Goal: Task Accomplishment & Management: Use online tool/utility

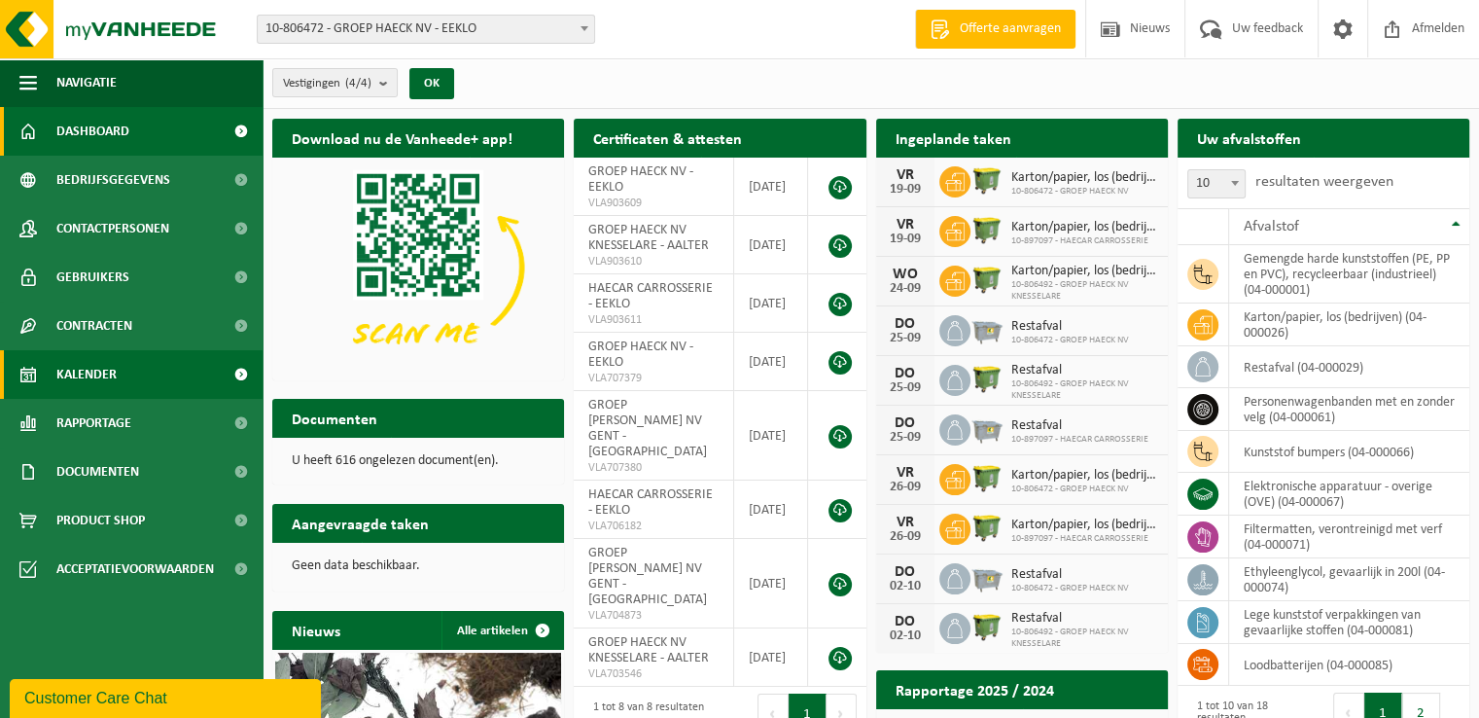
click at [68, 373] on span "Kalender" at bounding box center [86, 374] width 60 height 49
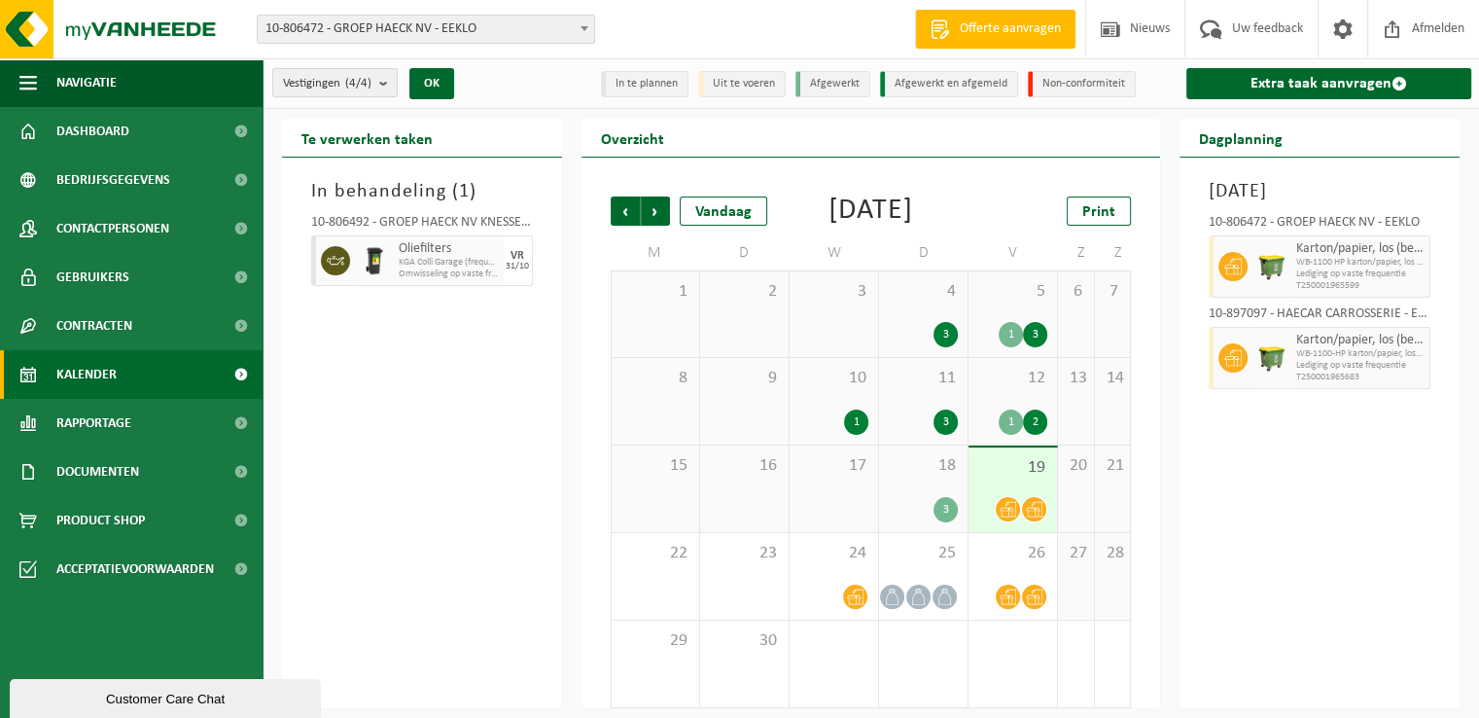
click at [390, 389] on div "In behandeling ( 1 ) 10-806492 - GROEP HAECK NV KNESSELARE - AALTER Oliefilters…" at bounding box center [422, 433] width 280 height 551
click at [564, 390] on div "Te verwerken taken In behandeling ( 1 ) 10-806492 - GROEP HAECK NV KNESSELARE -…" at bounding box center [422, 413] width 300 height 589
click at [564, 392] on div "Te verwerken taken In behandeling ( 1 ) 10-806492 - GROEP HAECK NV KNESSELARE -…" at bounding box center [422, 413] width 300 height 589
click at [1288, 71] on link "Extra taak aanvragen" at bounding box center [1329, 83] width 285 height 31
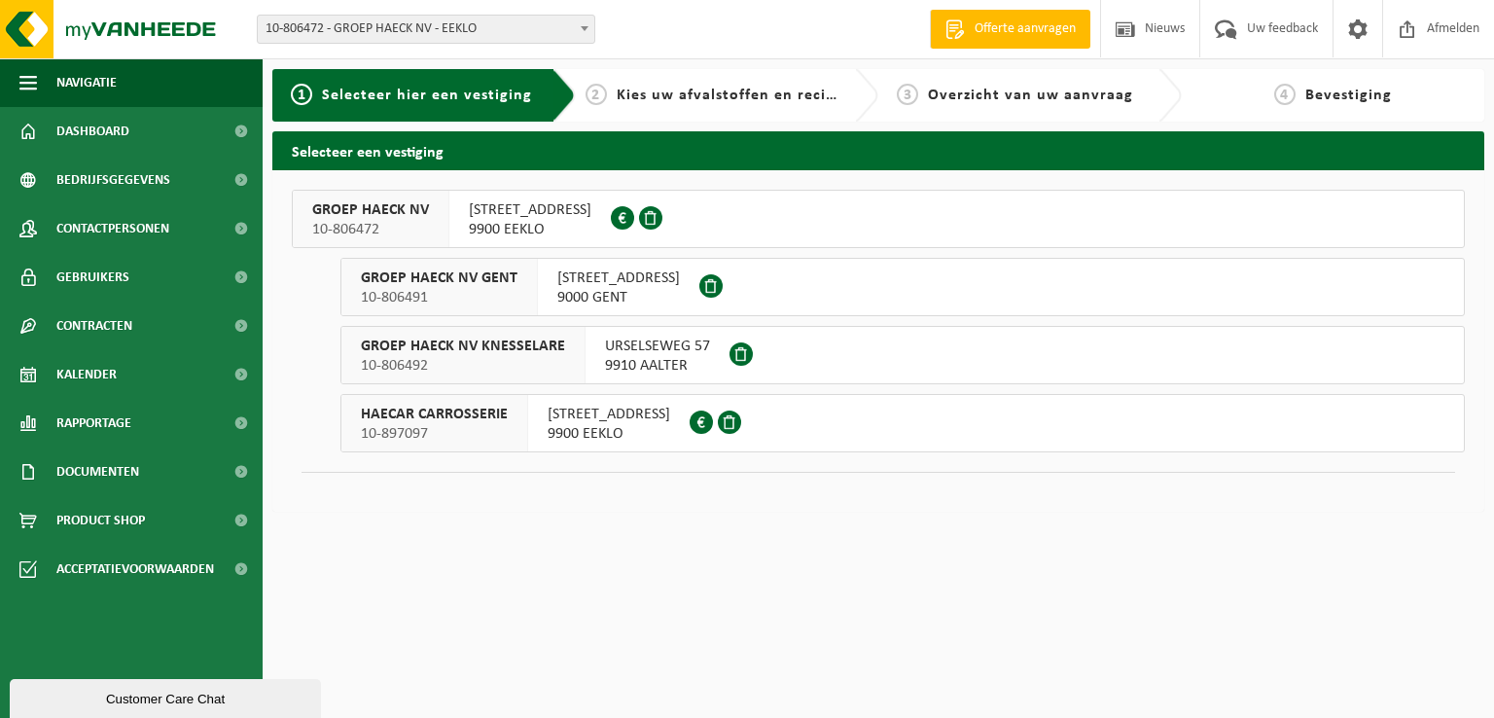
click at [490, 229] on span "9900 EEKLO" at bounding box center [530, 229] width 123 height 19
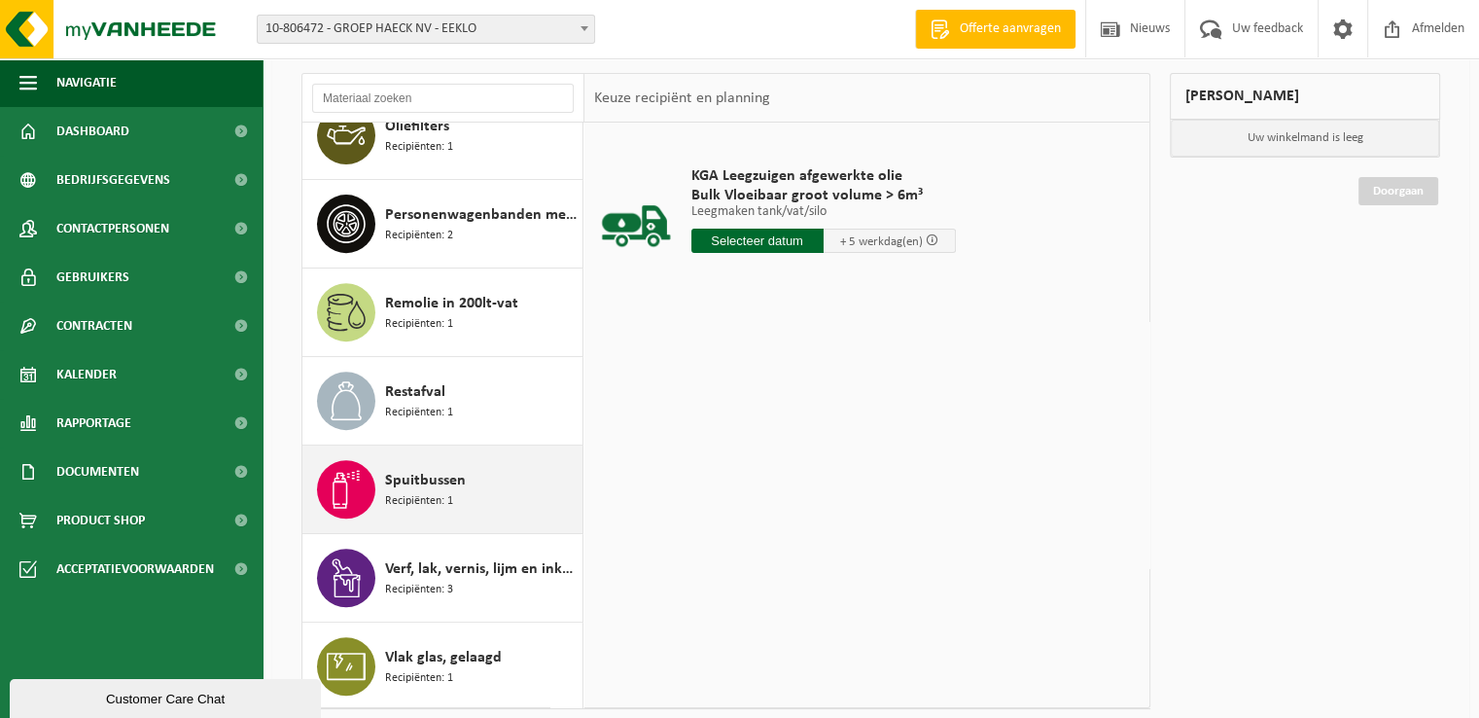
scroll to position [232, 0]
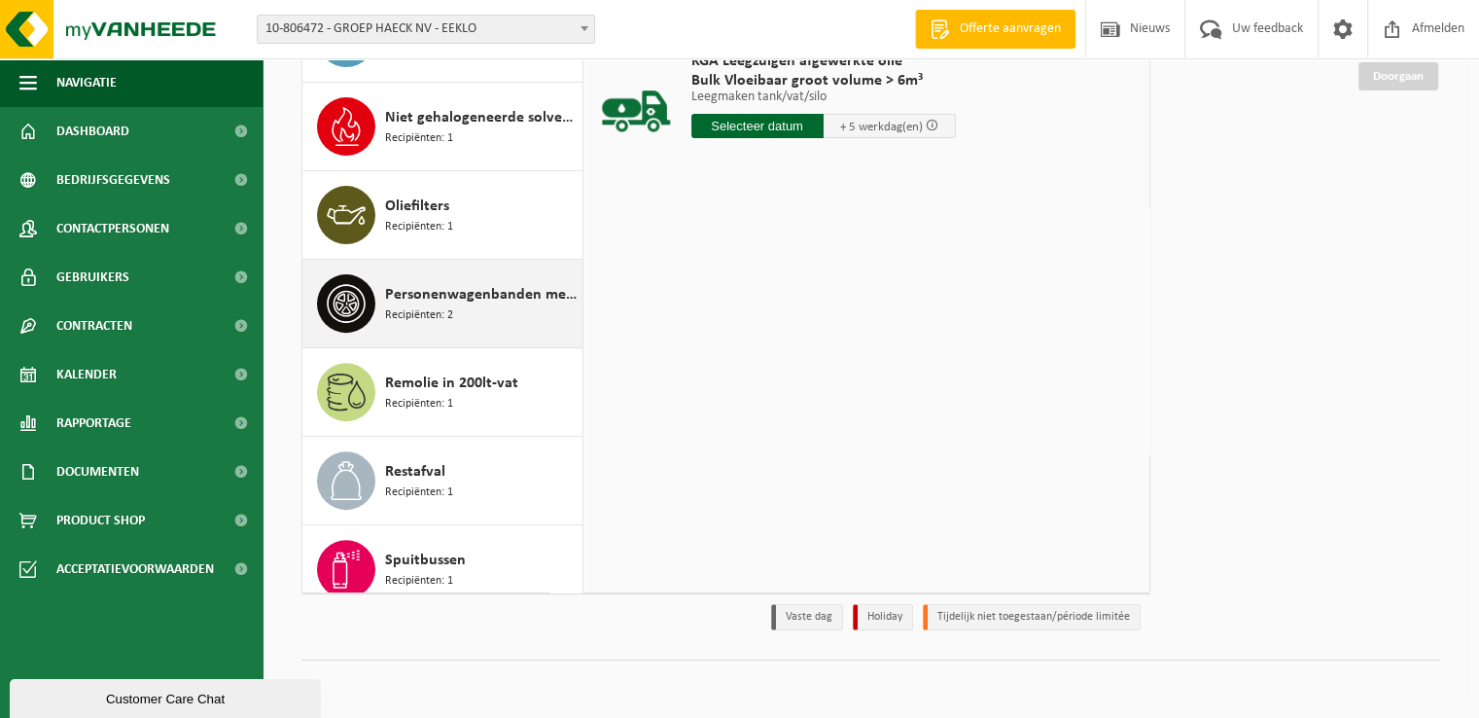
click at [445, 307] on span "Recipiënten: 2" at bounding box center [419, 315] width 68 height 18
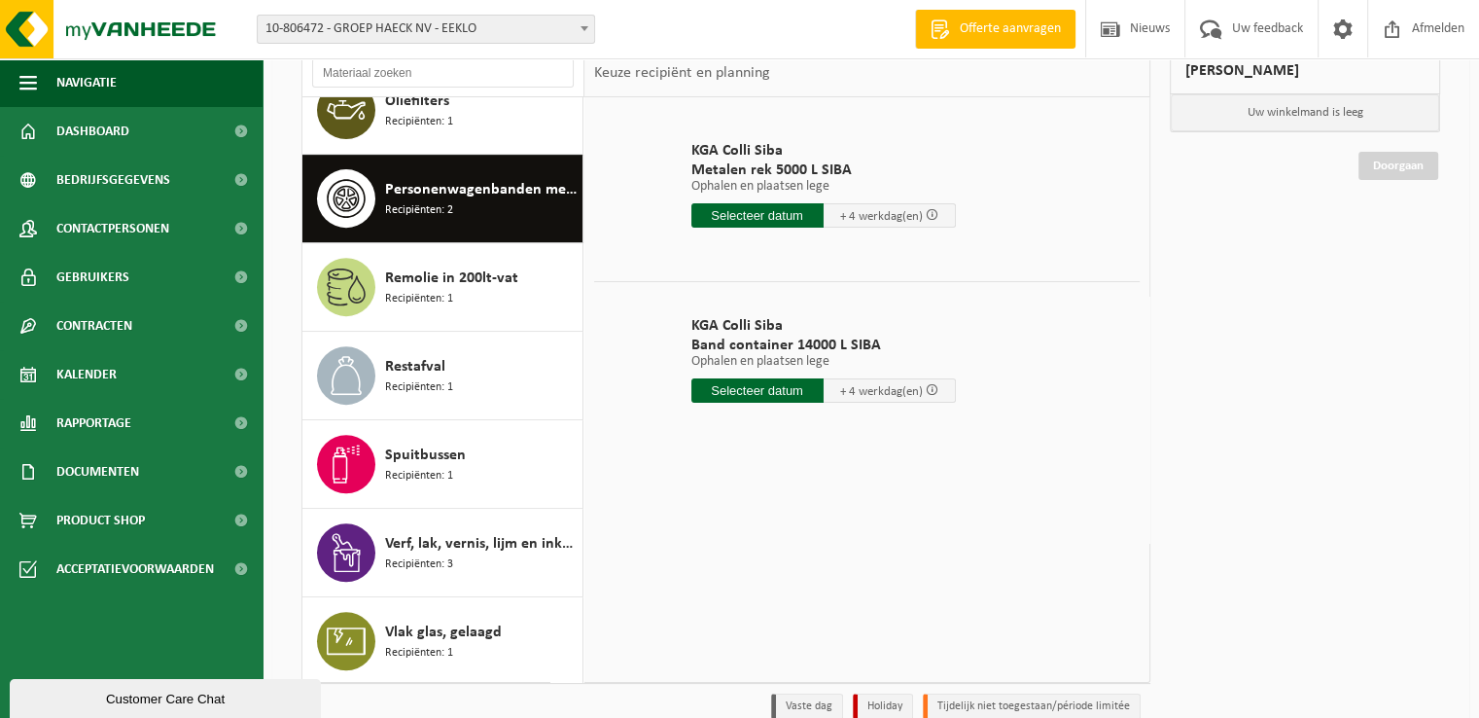
scroll to position [37, 0]
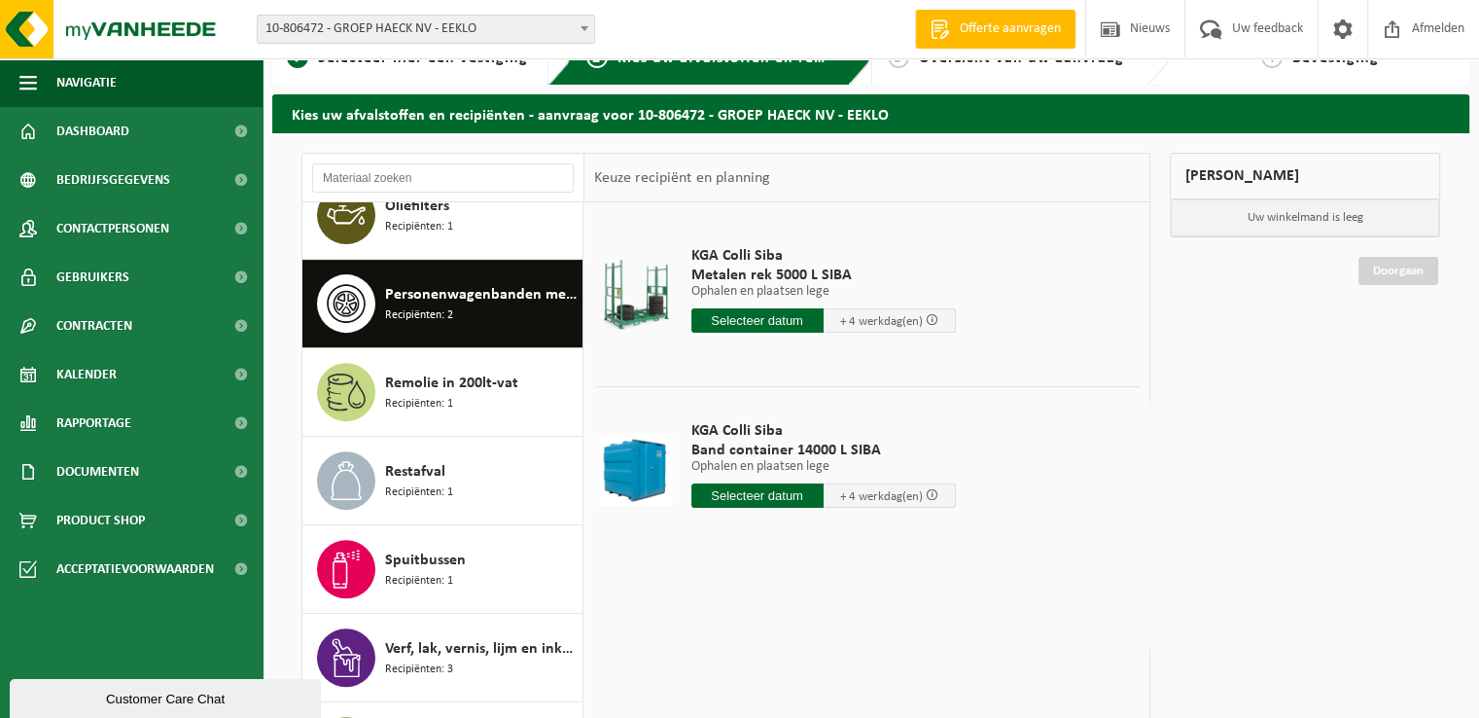
click at [779, 308] on input "text" at bounding box center [758, 320] width 132 height 24
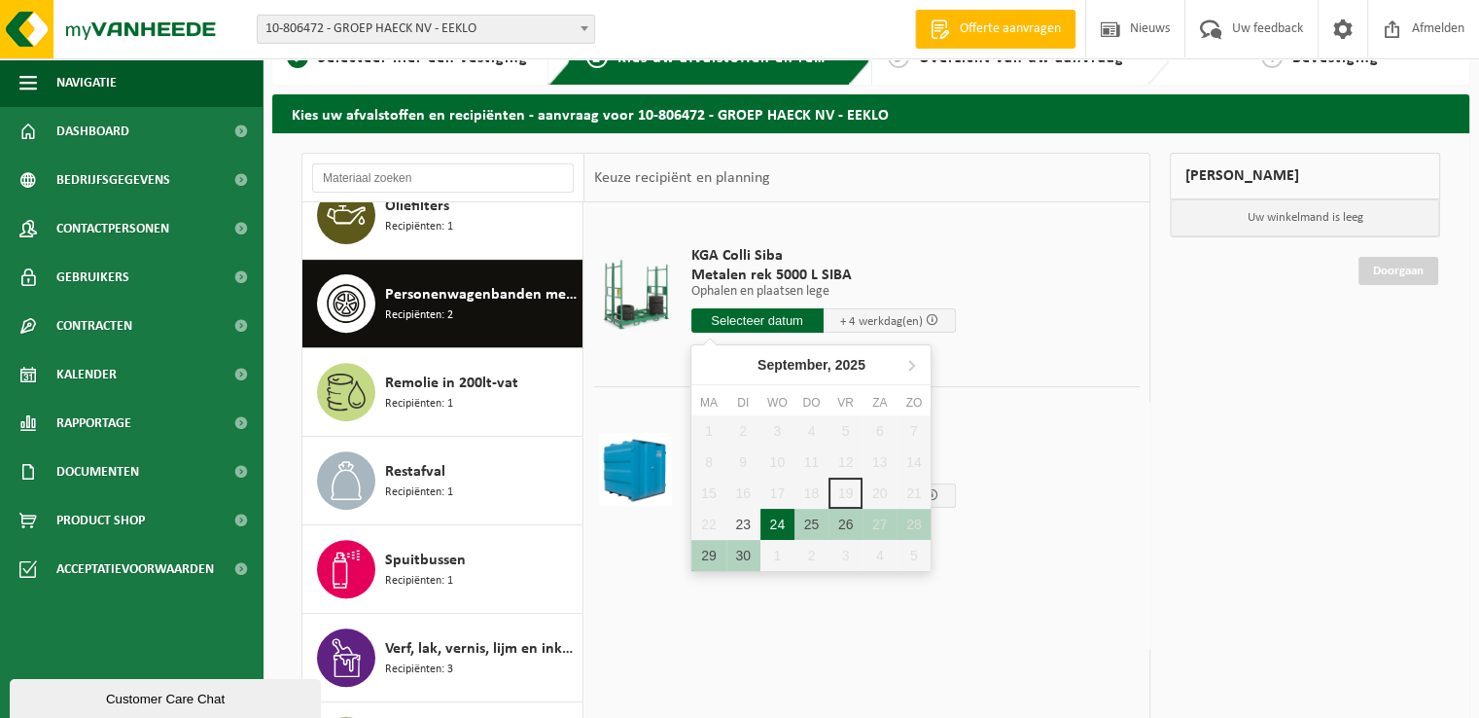
click at [766, 526] on div "24" at bounding box center [778, 524] width 34 height 31
type input "Van 2025-09-24"
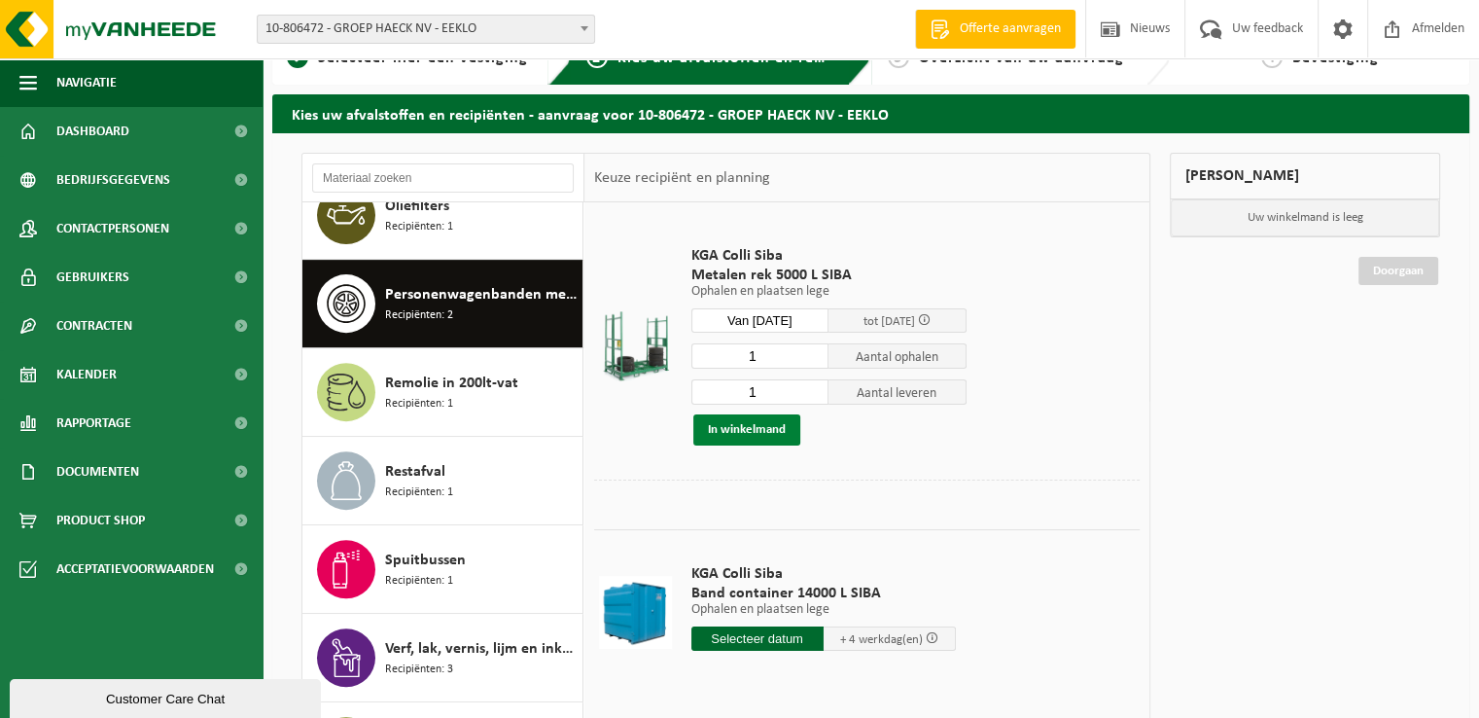
click at [753, 431] on button "In winkelmand" at bounding box center [747, 429] width 107 height 31
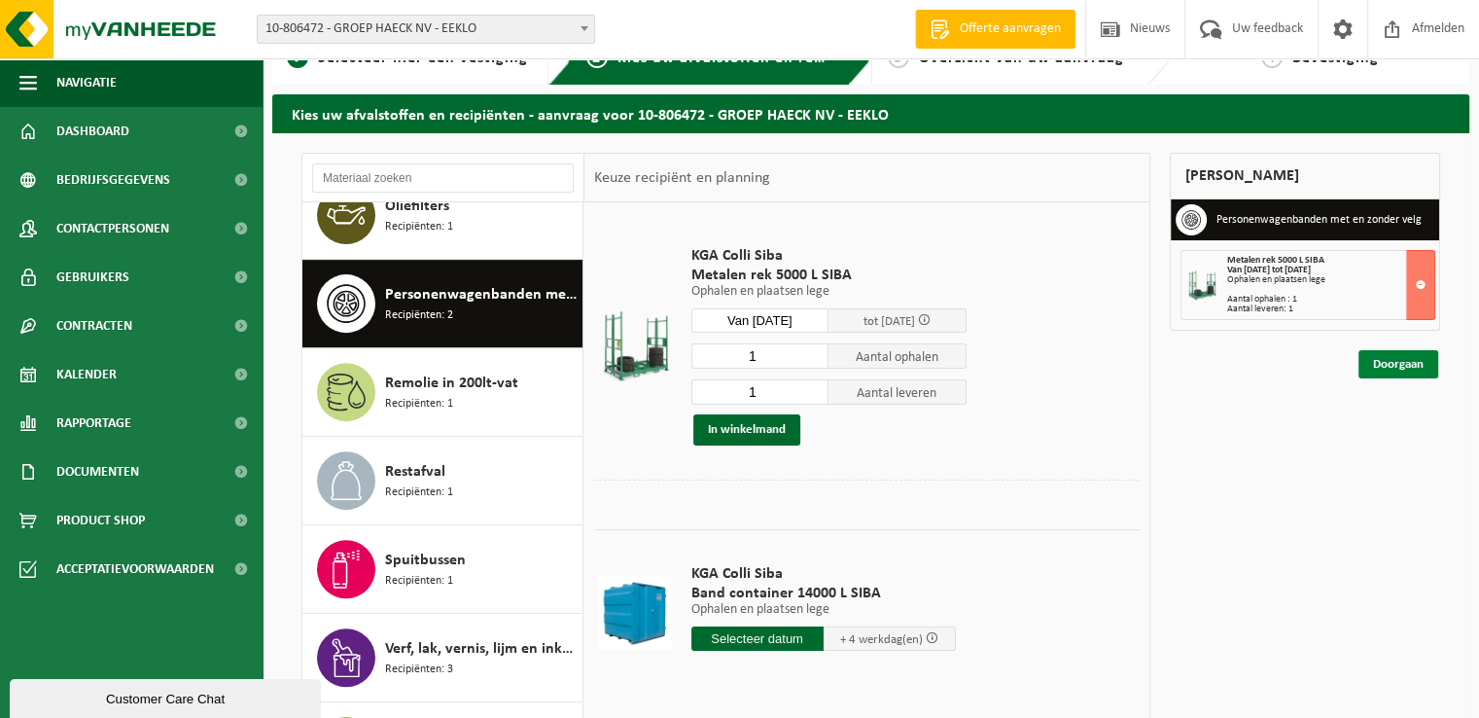
click at [1383, 359] on link "Doorgaan" at bounding box center [1399, 364] width 80 height 28
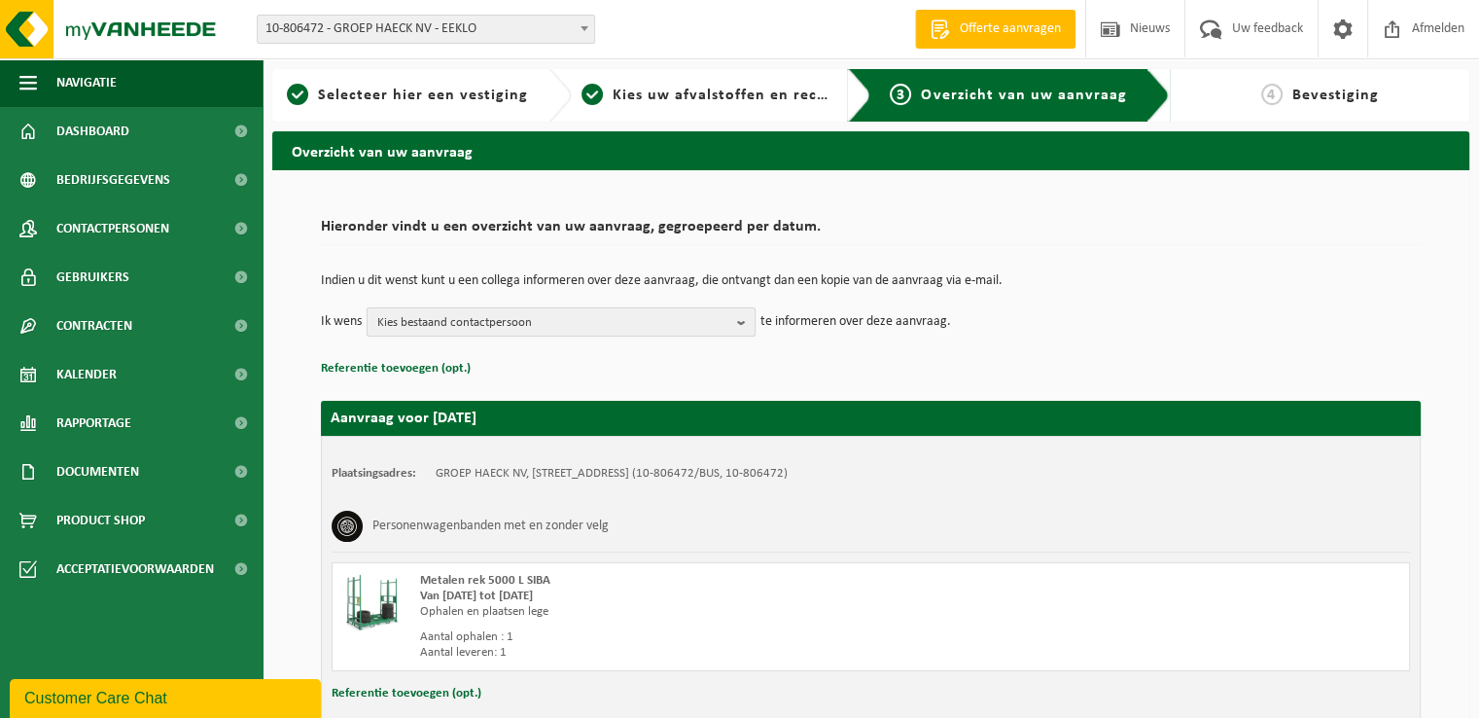
click at [604, 322] on span "Kies bestaand contactpersoon" at bounding box center [553, 322] width 352 height 29
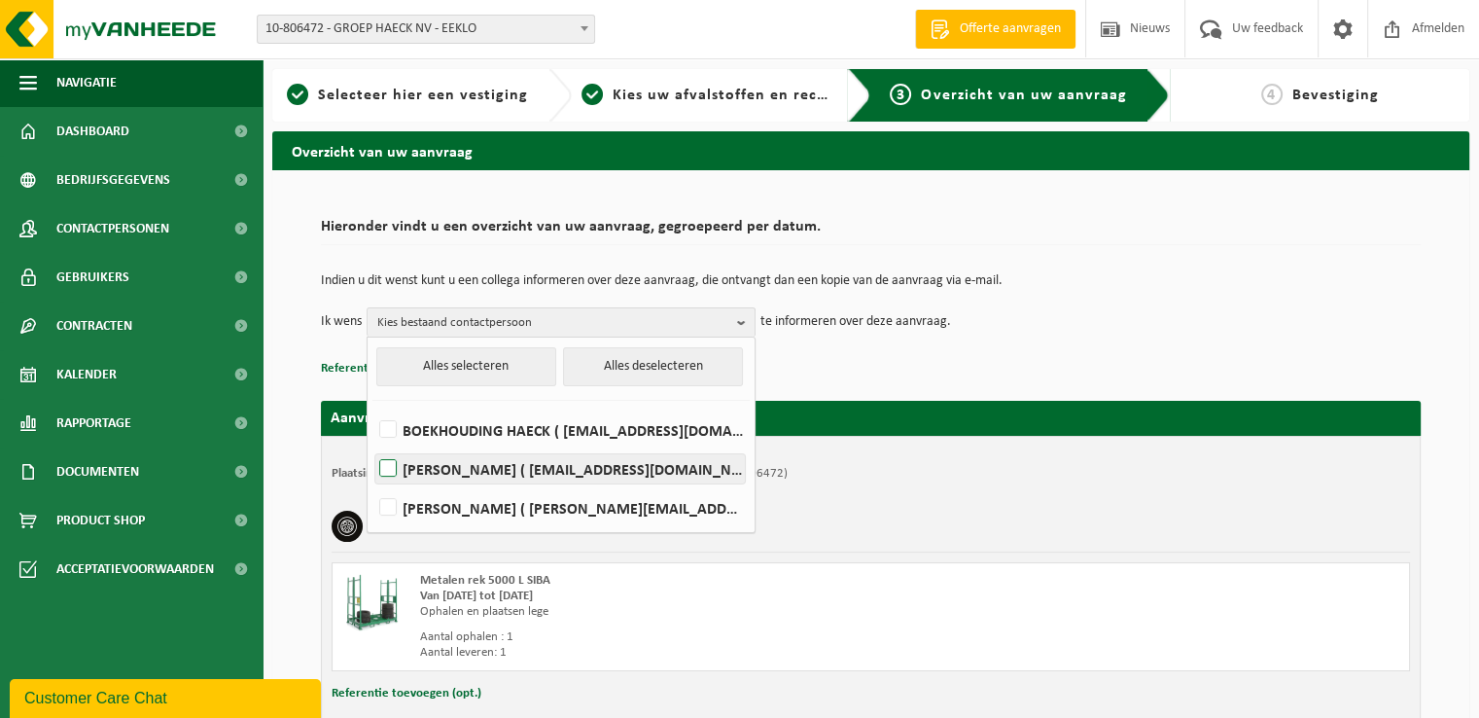
click at [522, 464] on label "Bob Verschorren ( bob@groephaeck.be )" at bounding box center [560, 468] width 370 height 29
click at [373, 445] on input "Bob Verschorren ( bob@groephaeck.be )" at bounding box center [372, 444] width 1 height 1
checkbox input "true"
click at [1284, 409] on h2 "Aanvraag voor 2025-09-24" at bounding box center [871, 418] width 1100 height 35
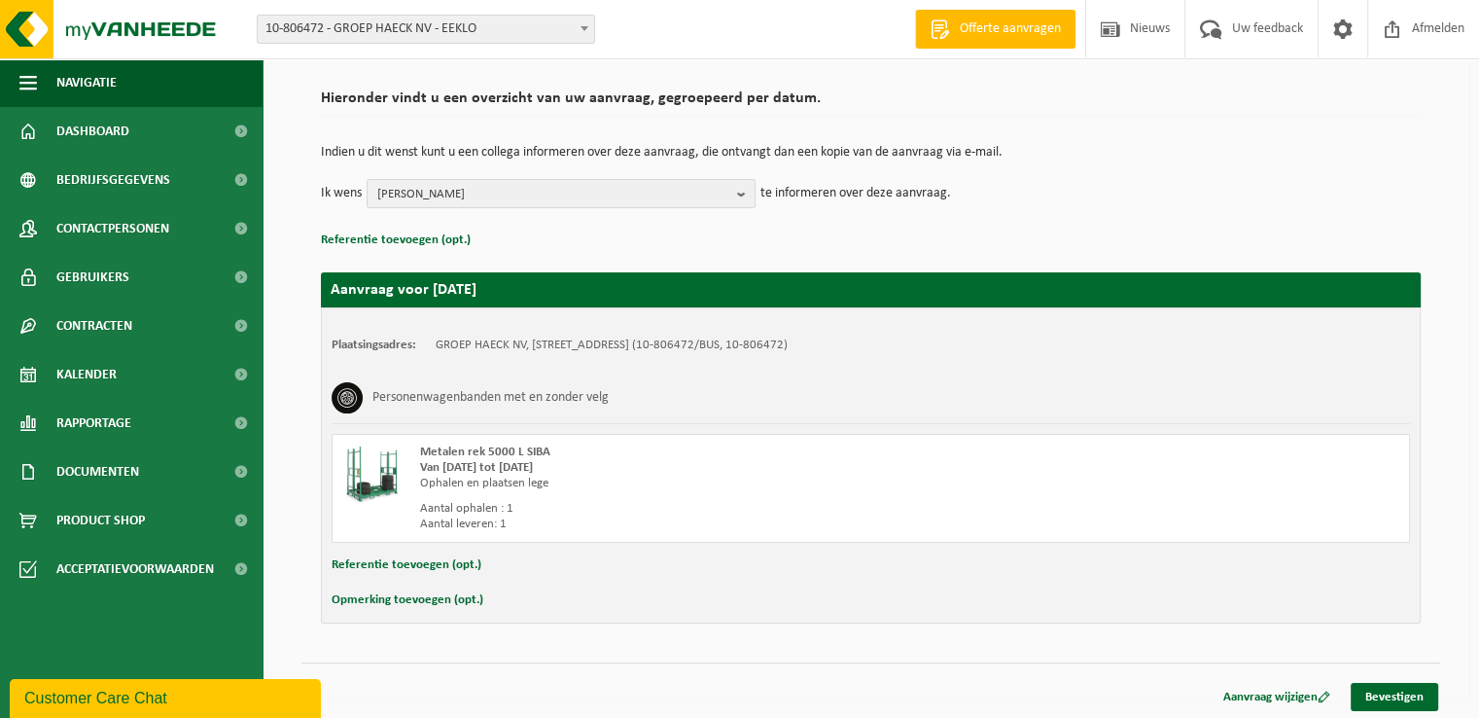
scroll to position [131, 0]
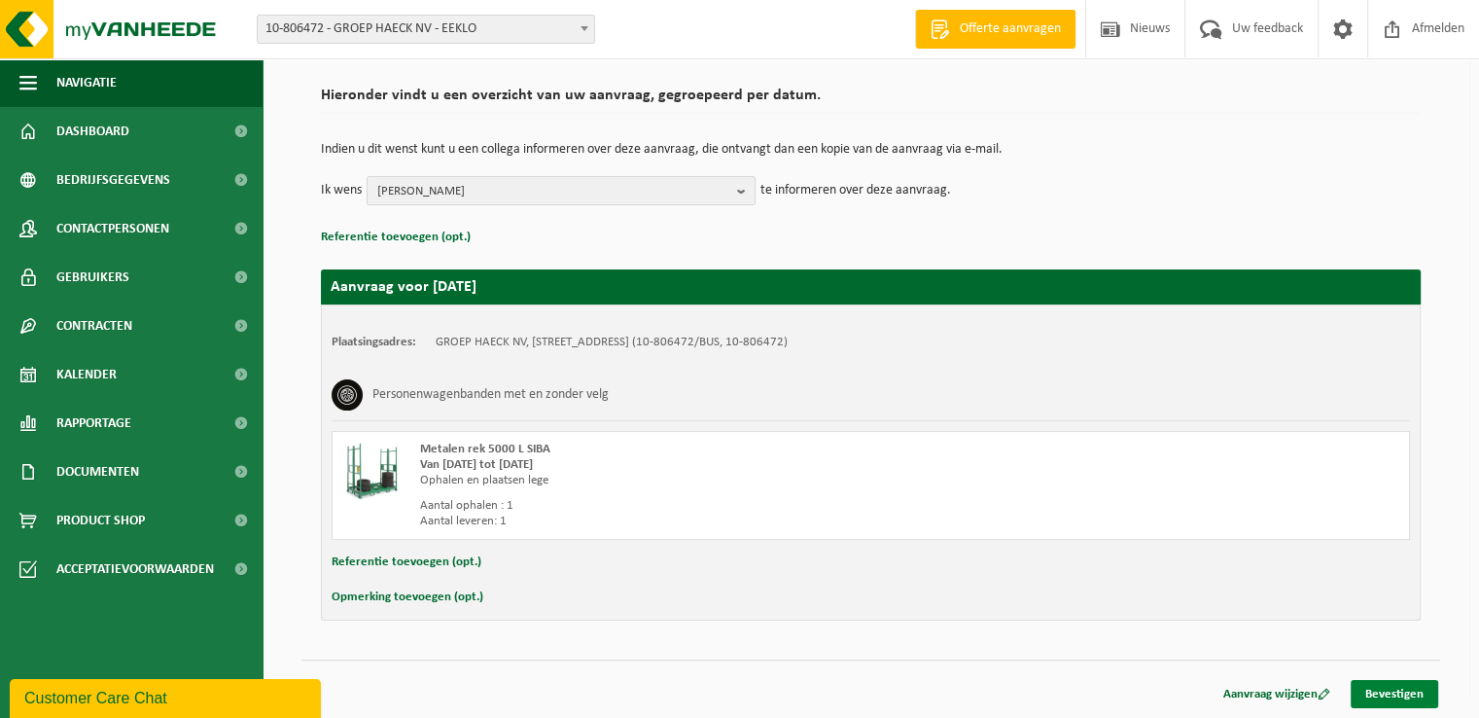
click at [1377, 686] on link "Bevestigen" at bounding box center [1395, 694] width 88 height 28
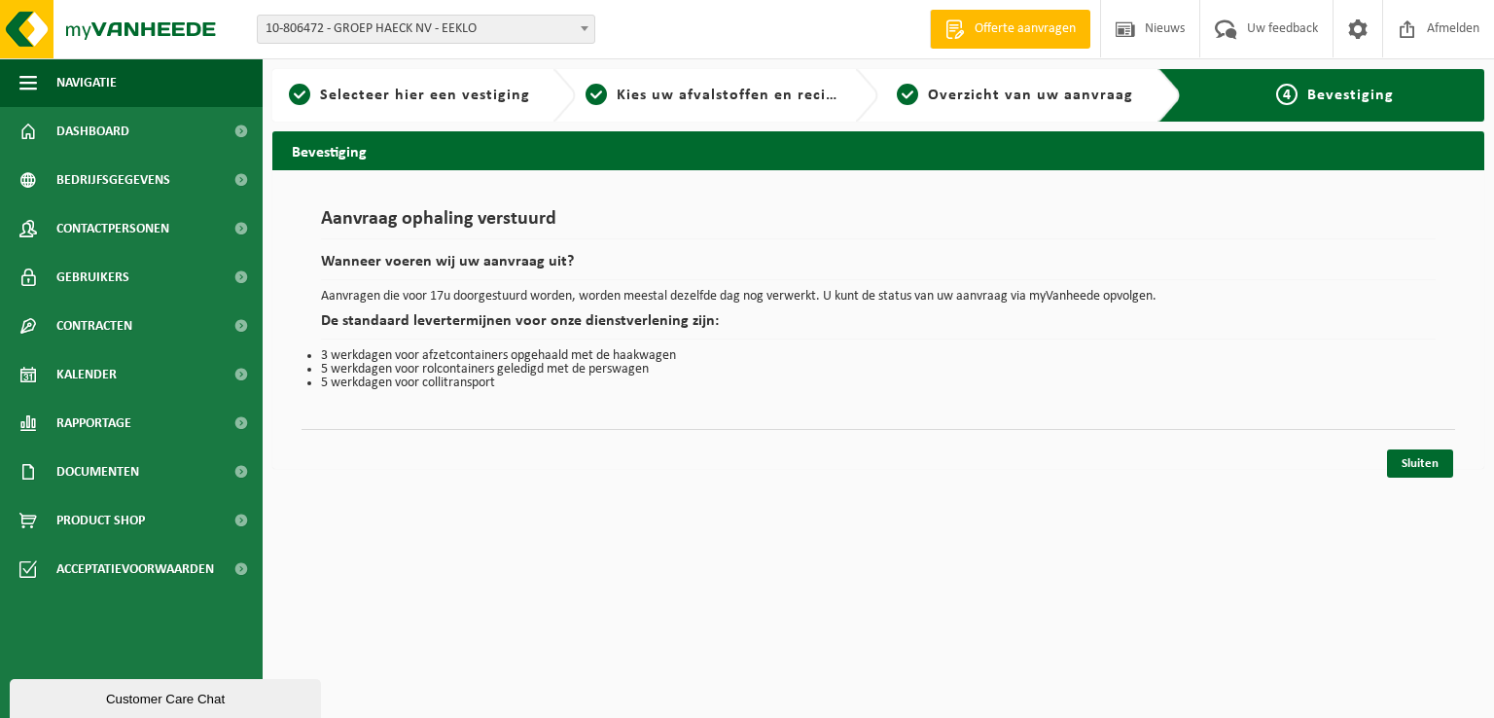
click at [574, 313] on h2 "De standaard levertermijnen voor onze dienstverlening zijn:" at bounding box center [878, 326] width 1115 height 26
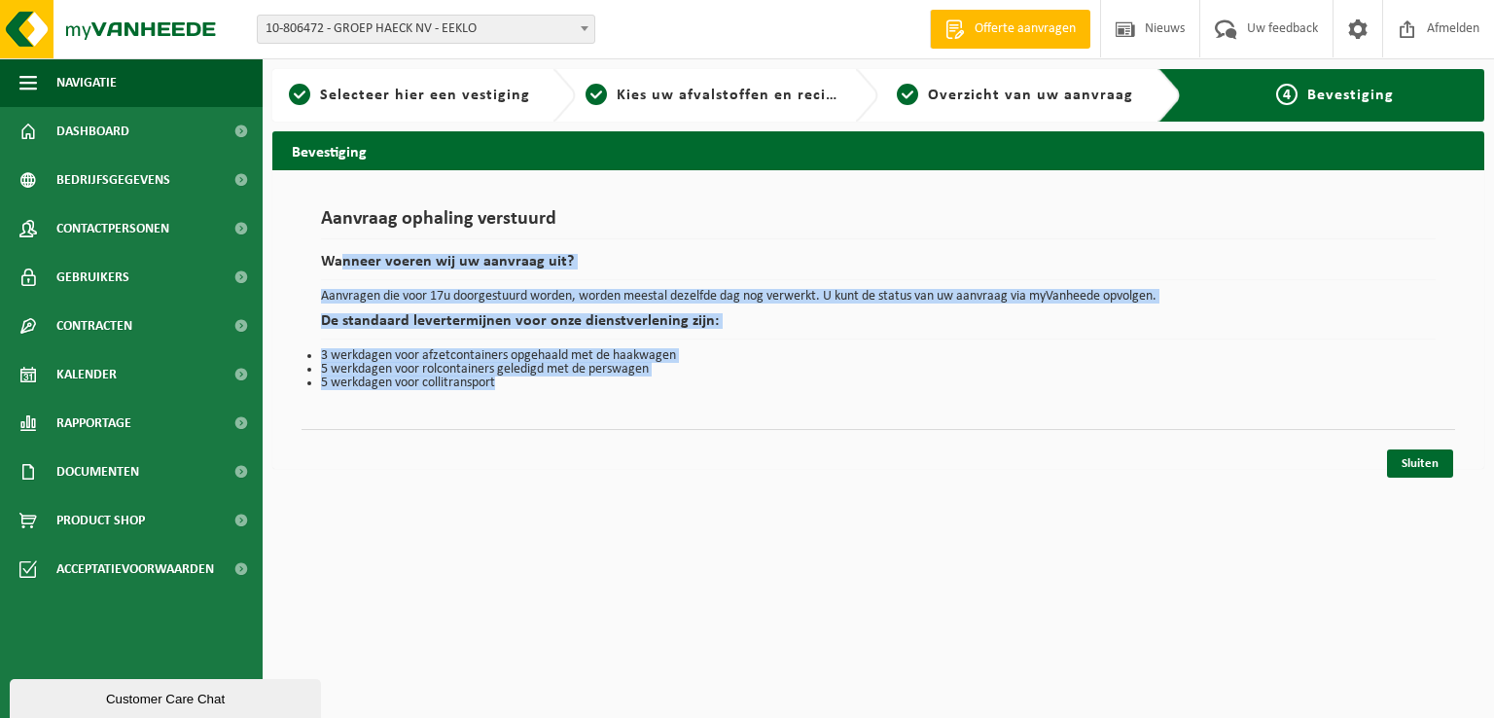
drag, startPoint x: 346, startPoint y: 245, endPoint x: 584, endPoint y: 429, distance: 300.2
click at [584, 429] on div "Aanvraag ophaling verstuurd Wanneer voeren wij uw aanvraag uit? Aanvragen die v…" at bounding box center [878, 319] width 1212 height 299
click at [586, 432] on div "Sluiten" at bounding box center [879, 439] width 1154 height 20
click at [647, 498] on html "Vestiging: 10-806472 - GROEP HAECK NV - EEKLO 10-806491 - GROEP HAECK NV GENT -…" at bounding box center [747, 359] width 1494 height 718
click at [614, 406] on div "Aanvraag ophaling verstuurd Wanneer voeren wij uw aanvraag uit? Aanvragen die v…" at bounding box center [879, 300] width 1154 height 220
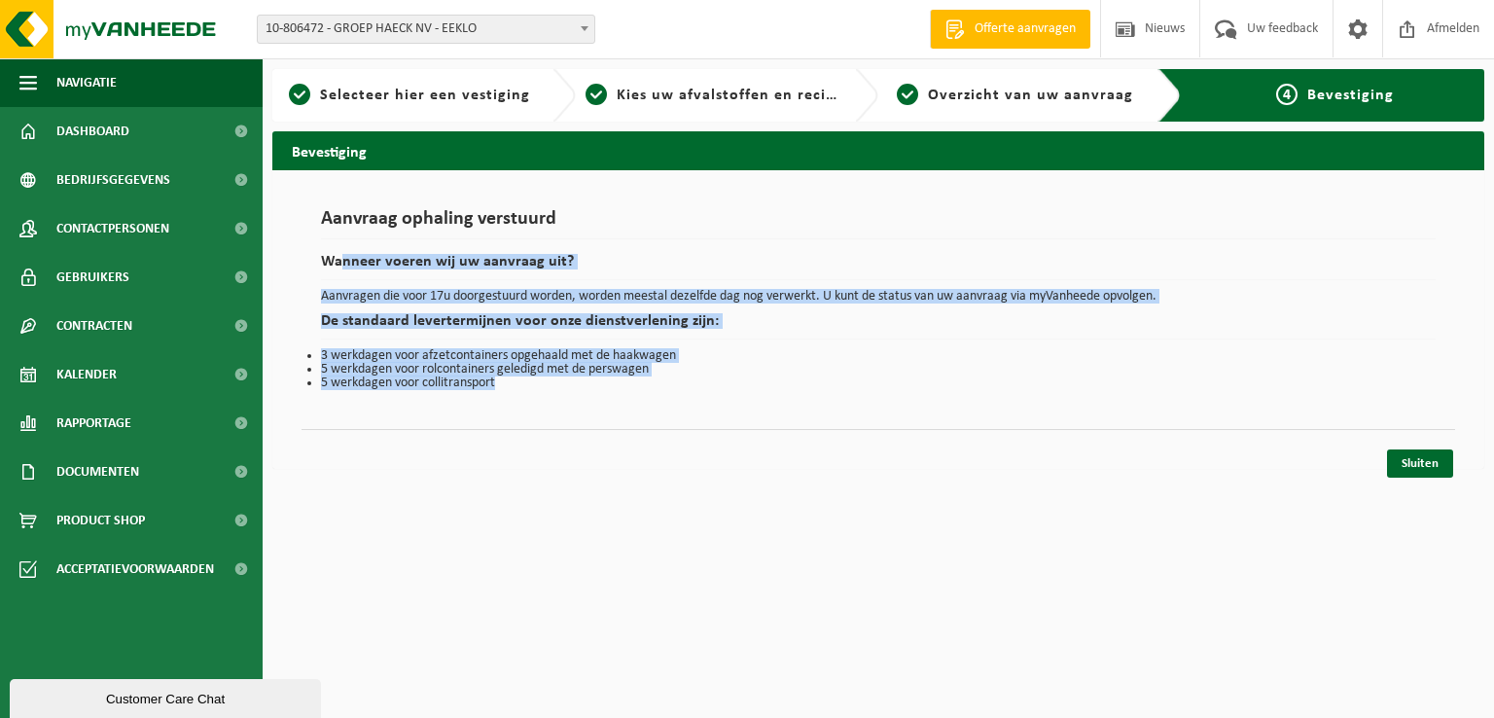
click at [638, 357] on li "3 werkdagen voor afzetcontainers opgehaald met de haakwagen" at bounding box center [878, 356] width 1115 height 14
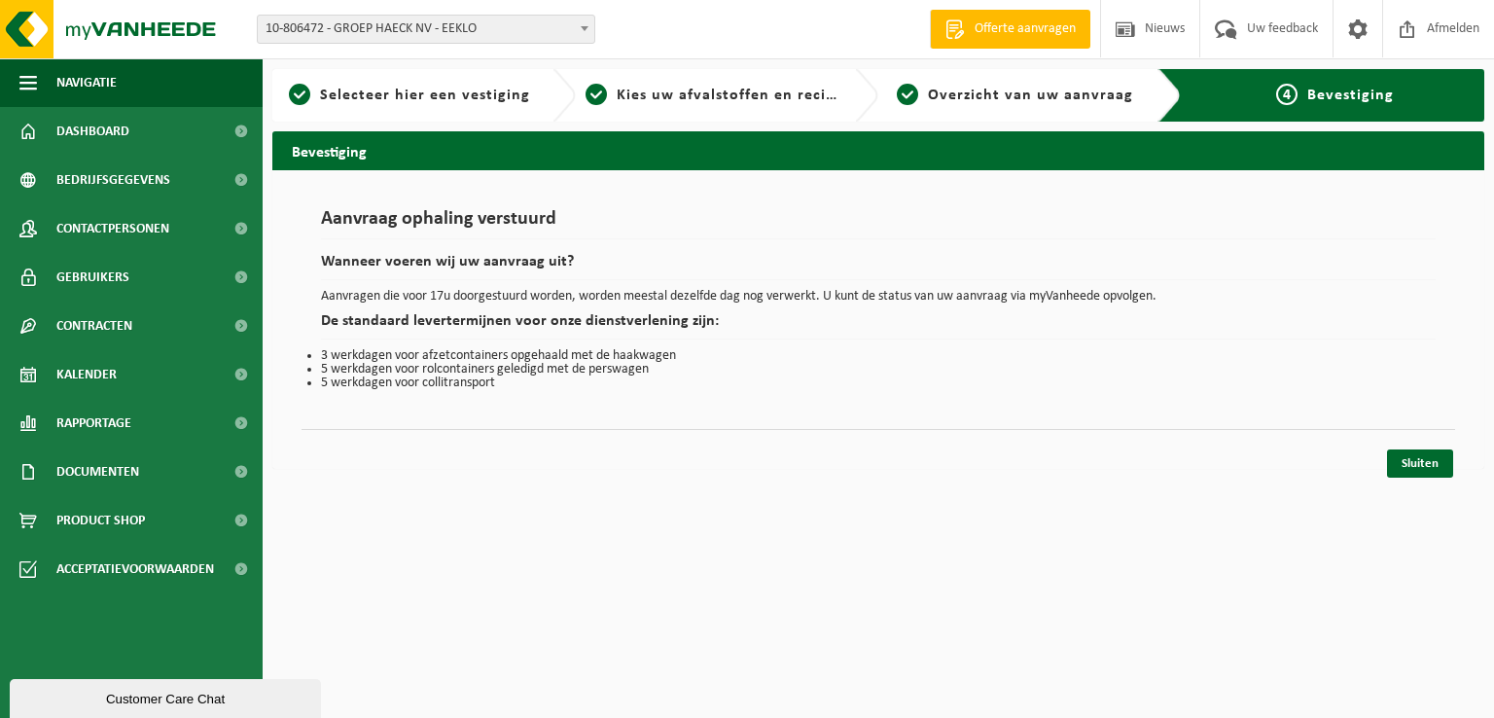
click at [672, 329] on h2 "De standaard levertermijnen voor onze dienstverlening zijn:" at bounding box center [878, 326] width 1115 height 26
click at [686, 383] on li "5 werkdagen voor collitransport" at bounding box center [878, 383] width 1115 height 14
click at [686, 385] on li "5 werkdagen voor collitransport" at bounding box center [878, 383] width 1115 height 14
click at [671, 391] on div "Aanvraag ophaling verstuurd Wanneer voeren wij uw aanvraag uit? Aanvragen die v…" at bounding box center [879, 300] width 1154 height 220
click at [558, 297] on p "Aanvragen die voor 17u doorgestuurd worden, worden meestal dezelfde dag nog ver…" at bounding box center [878, 297] width 1115 height 14
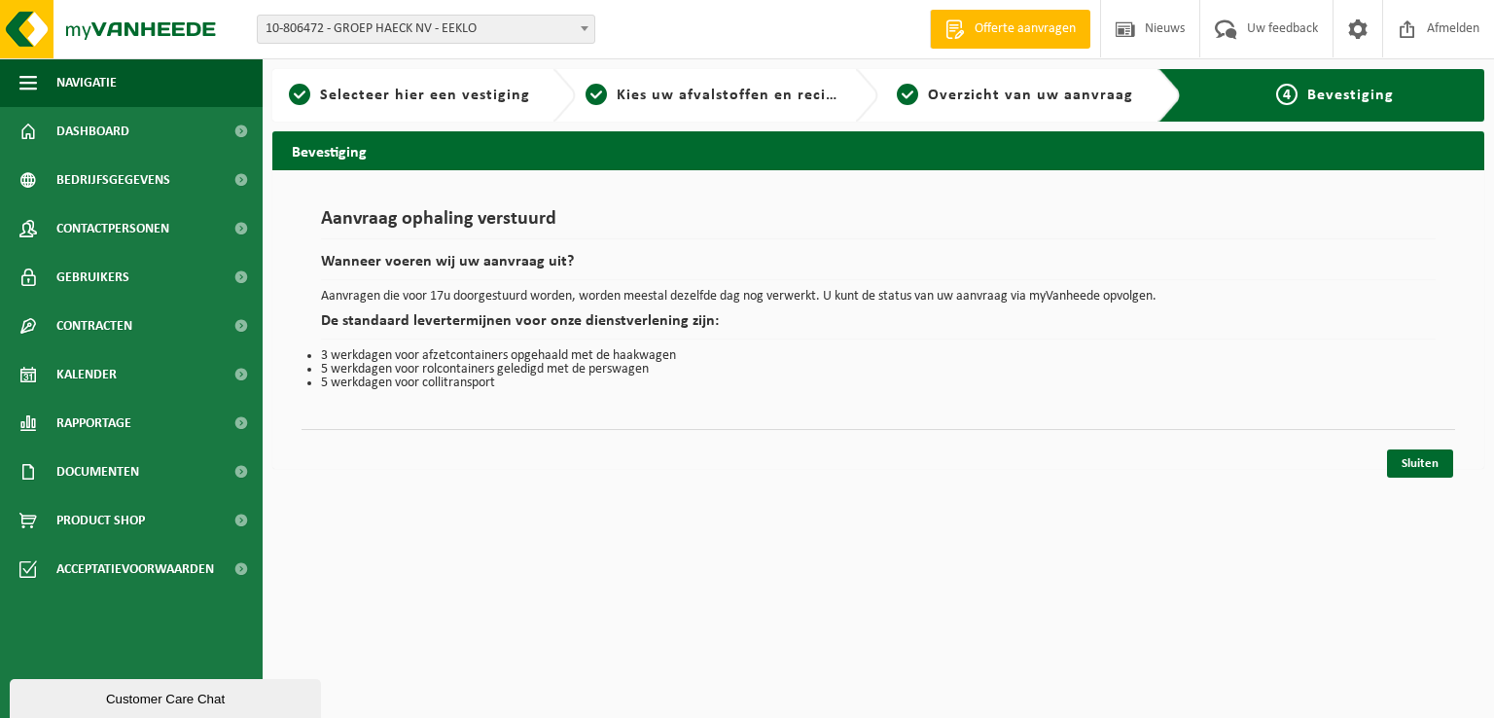
drag, startPoint x: 795, startPoint y: 374, endPoint x: 803, endPoint y: 363, distance: 13.8
click at [795, 371] on li "5 werkdagen voor rolcontainers geledigd met de perswagen" at bounding box center [878, 370] width 1115 height 14
click at [114, 377] on span "Kalender" at bounding box center [86, 374] width 60 height 49
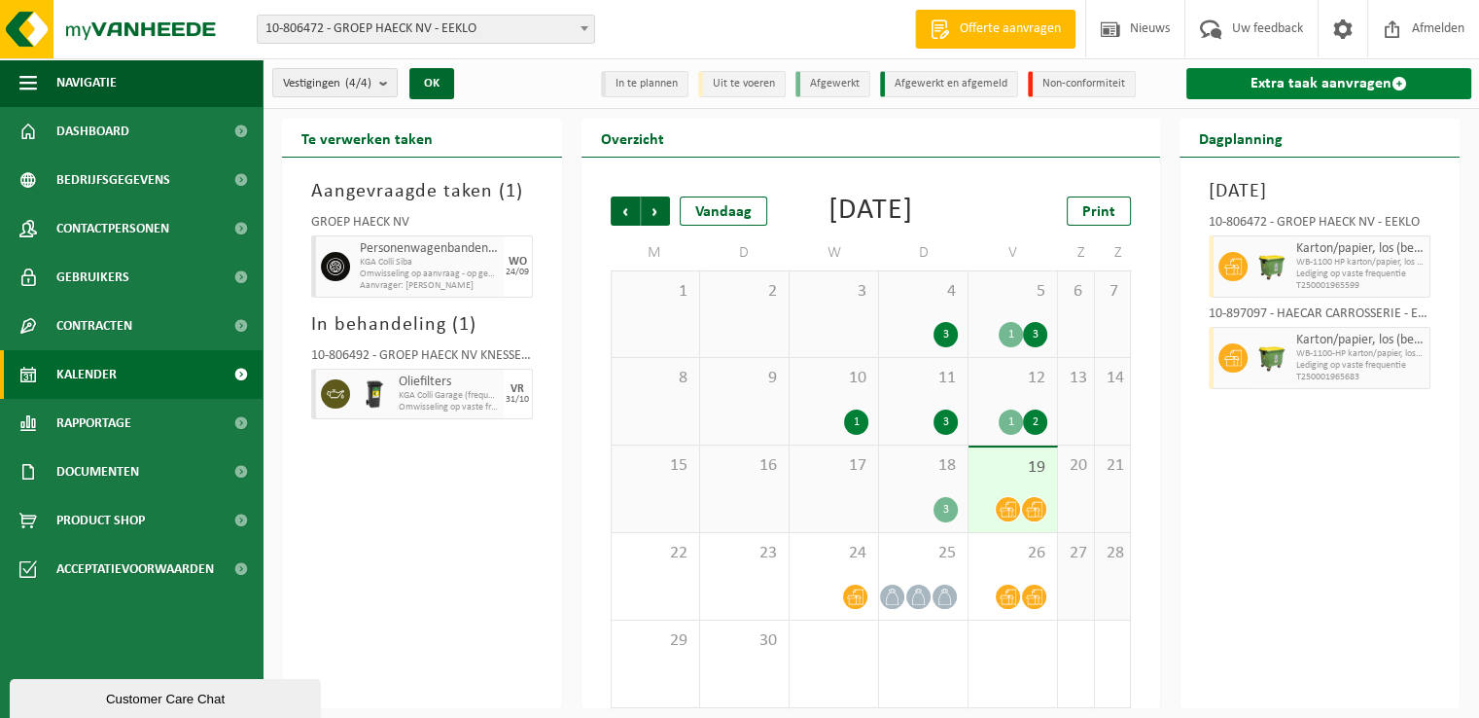
click at [1269, 79] on link "Extra taak aanvragen" at bounding box center [1329, 83] width 285 height 31
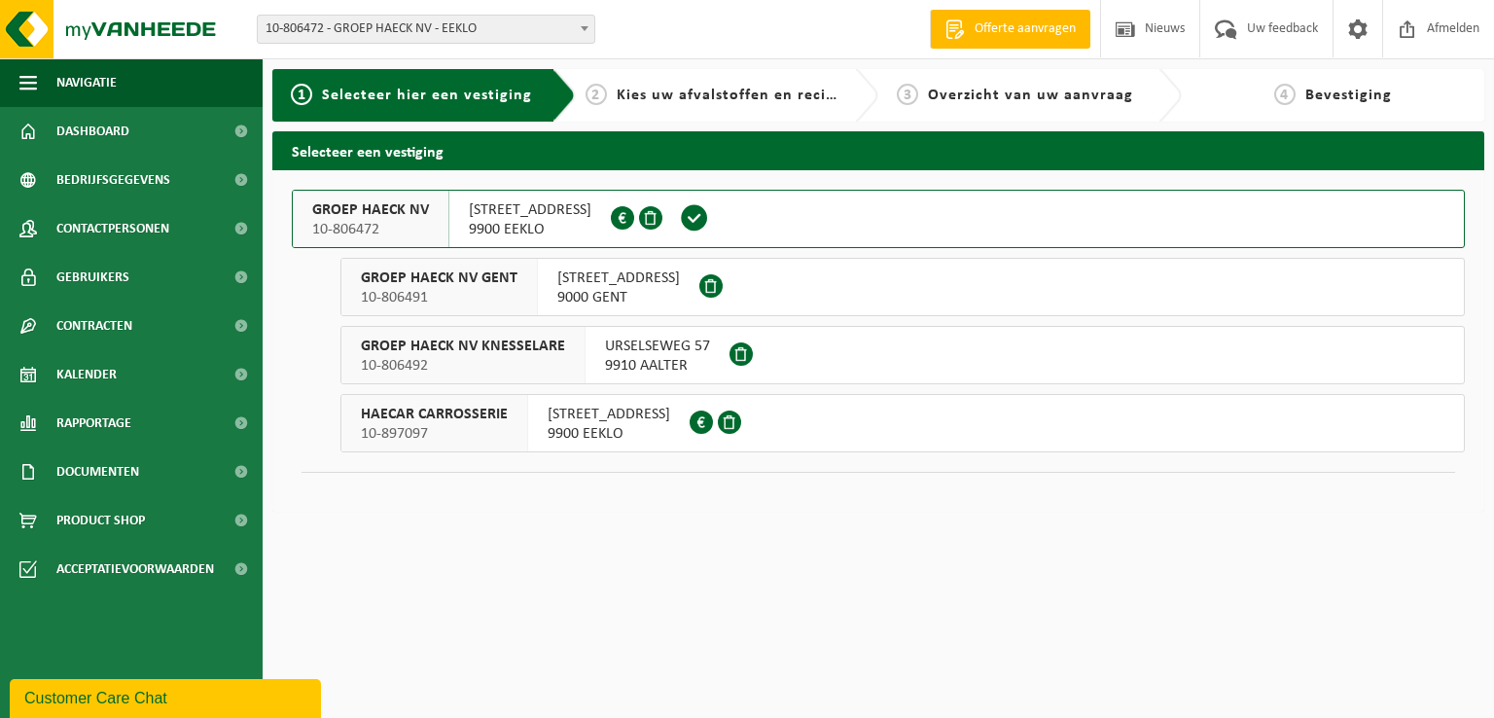
click at [499, 226] on span "9900 EEKLO" at bounding box center [530, 229] width 123 height 19
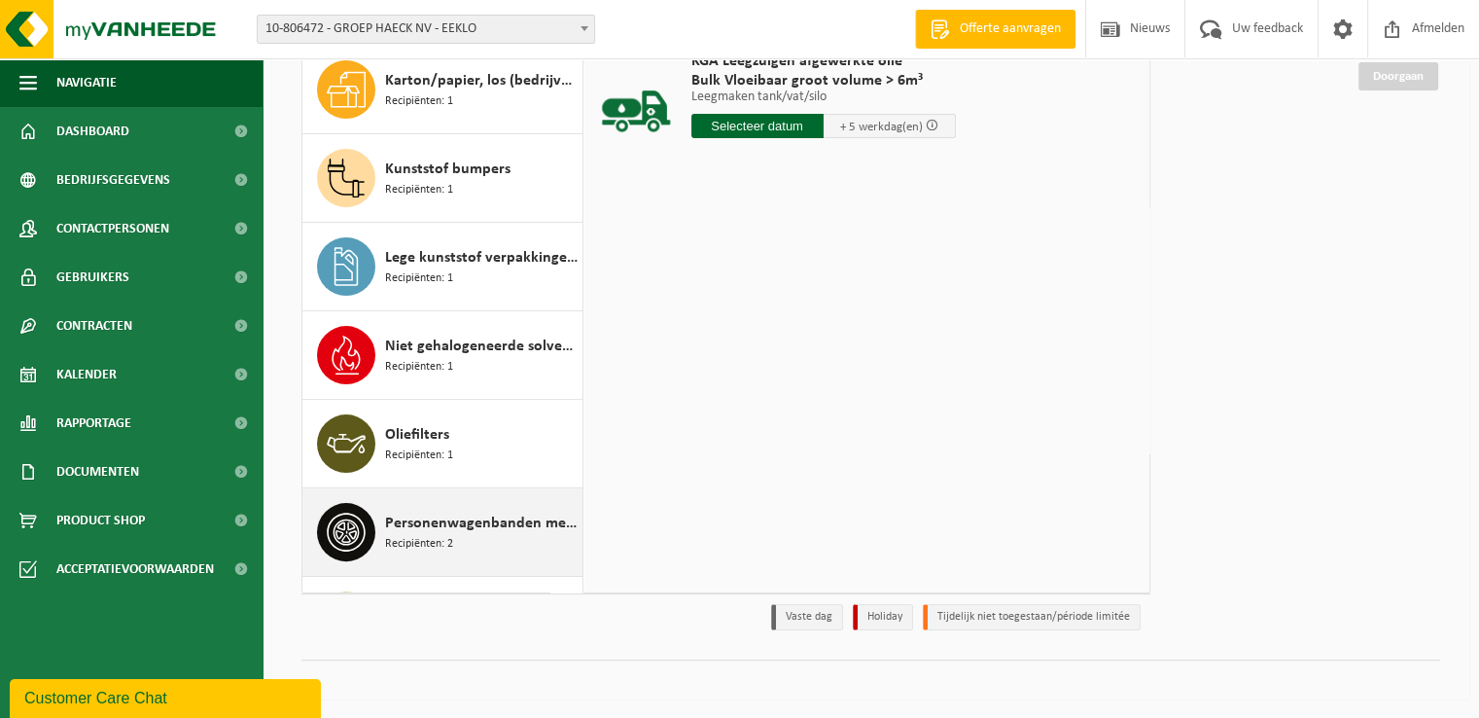
scroll to position [341, 0]
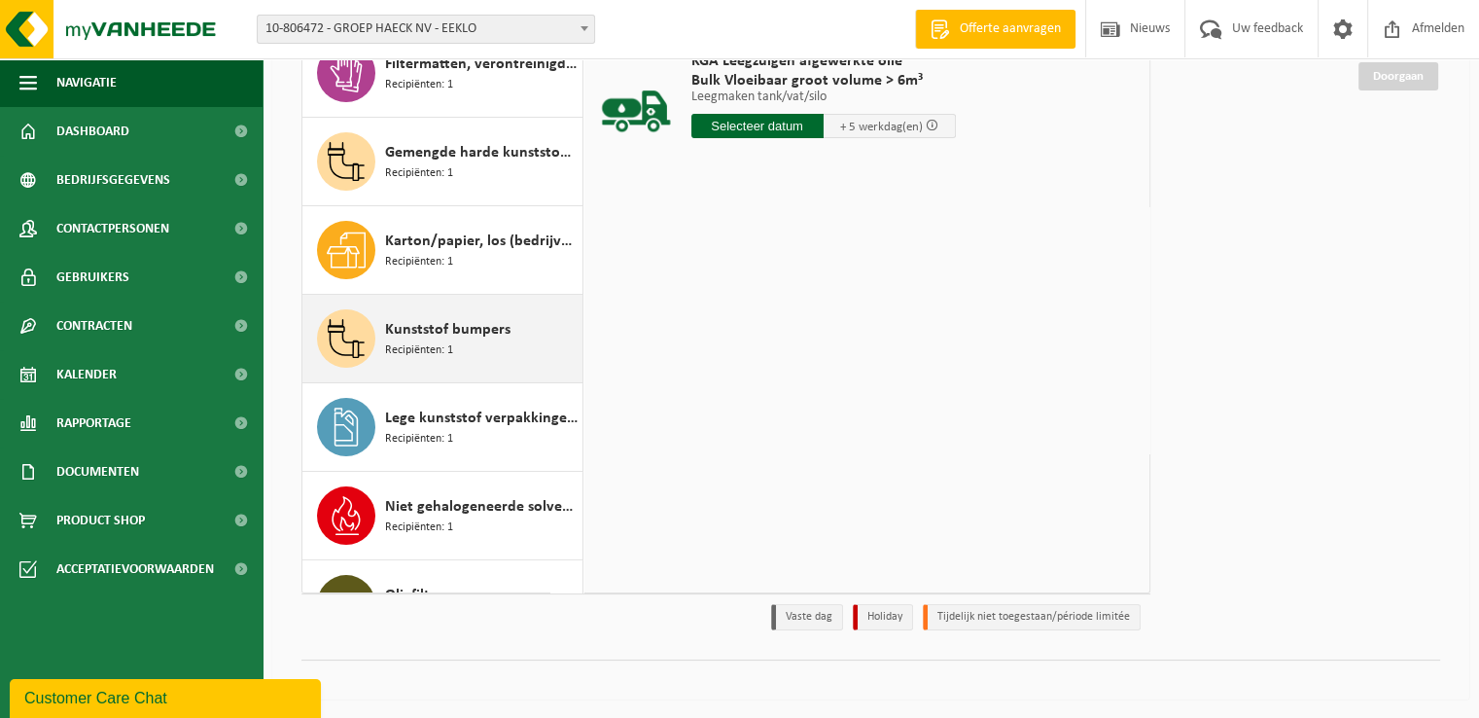
click at [428, 318] on span "Kunststof bumpers" at bounding box center [447, 329] width 125 height 23
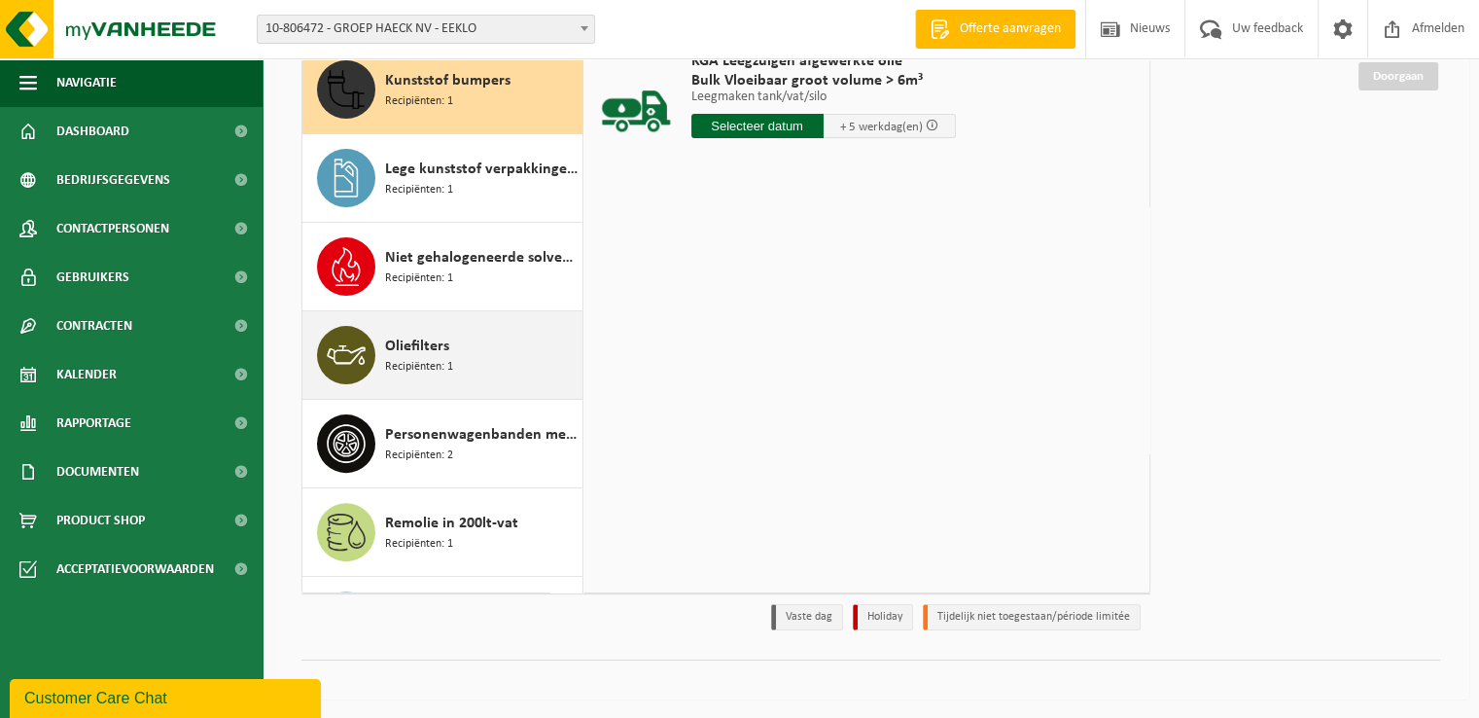
scroll to position [529, 0]
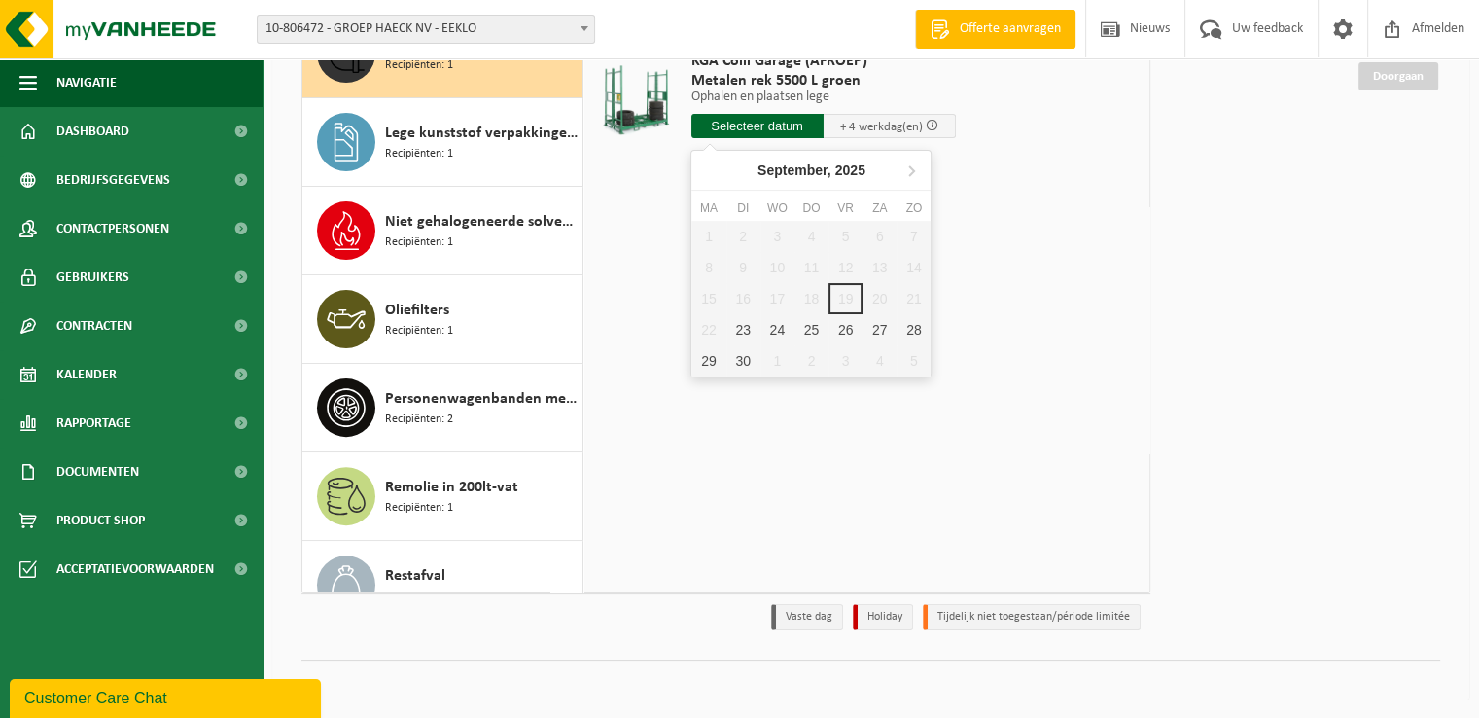
click at [765, 130] on input "text" at bounding box center [758, 126] width 132 height 24
click at [781, 333] on div "24" at bounding box center [778, 329] width 34 height 31
type input "Van [DATE]"
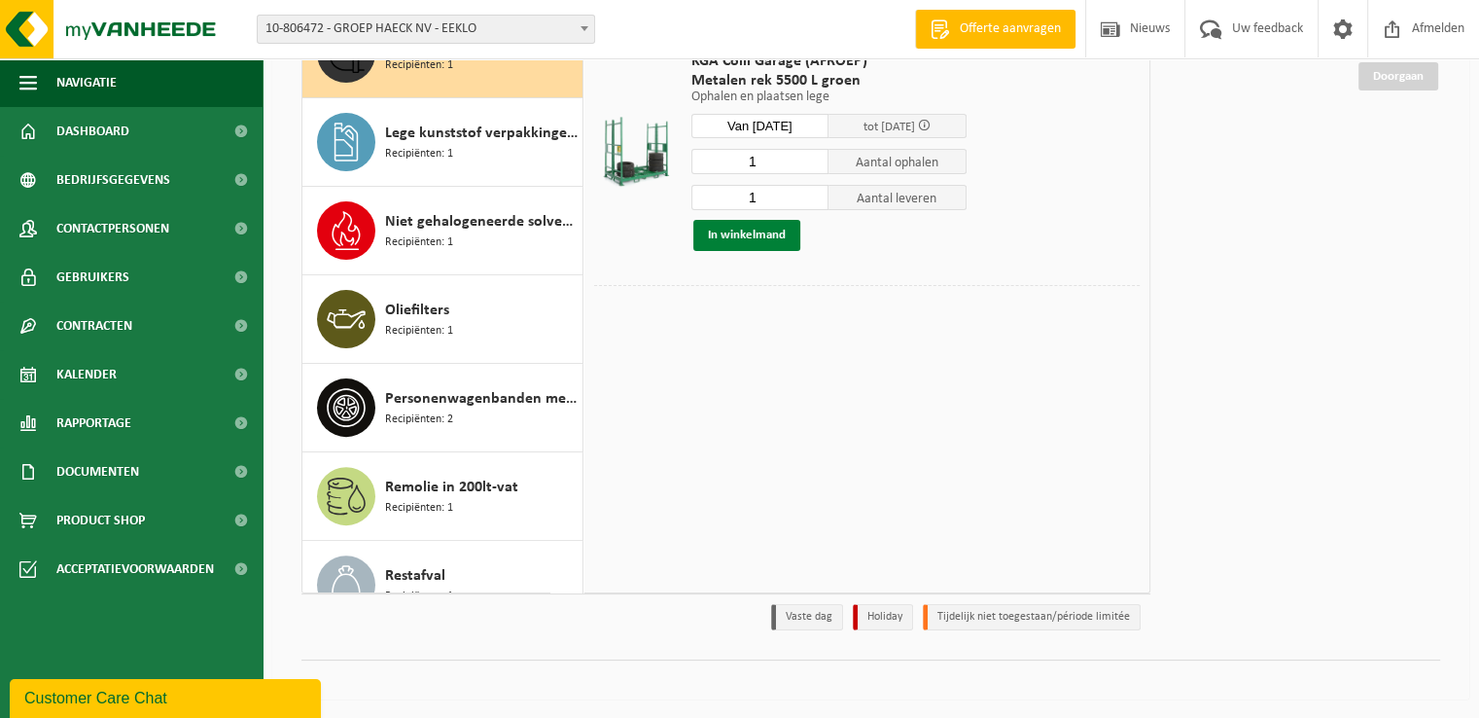
click at [759, 241] on button "In winkelmand" at bounding box center [747, 235] width 107 height 31
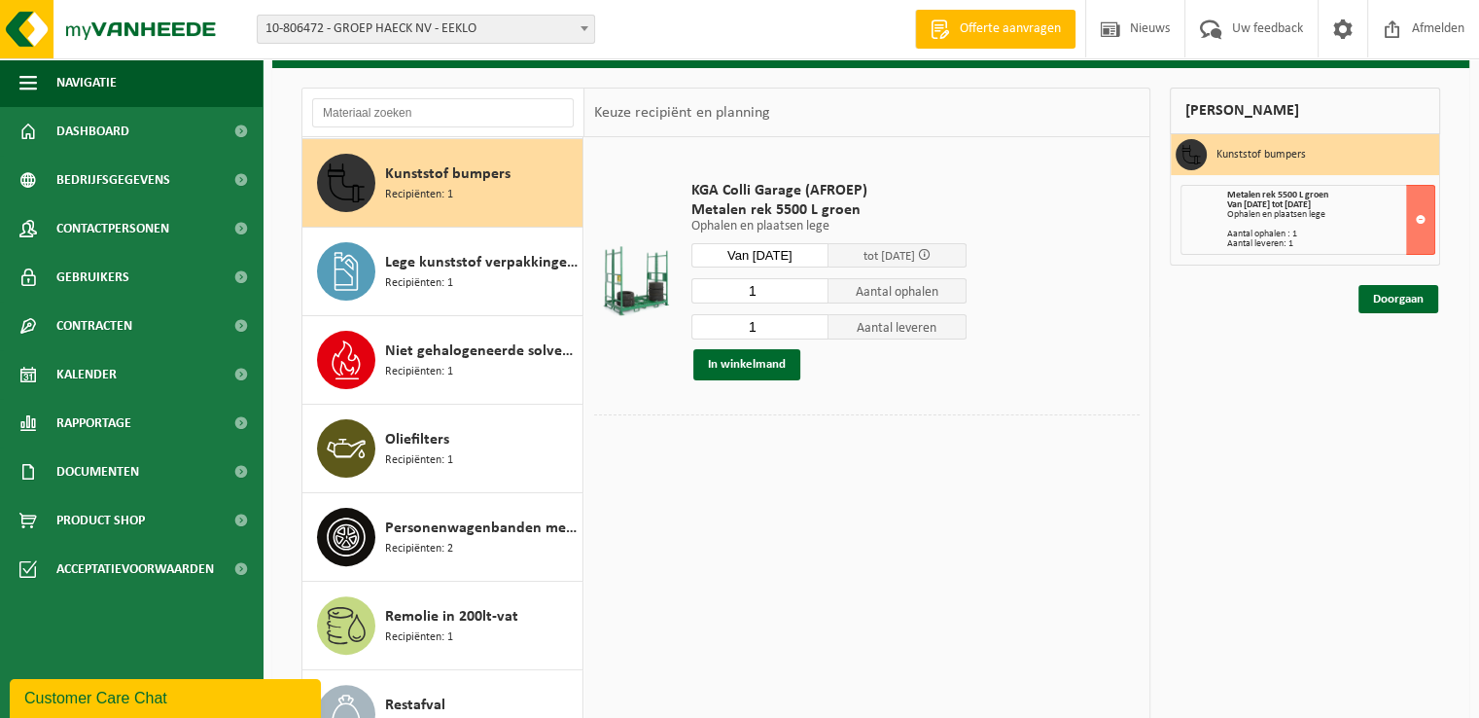
scroll to position [0, 0]
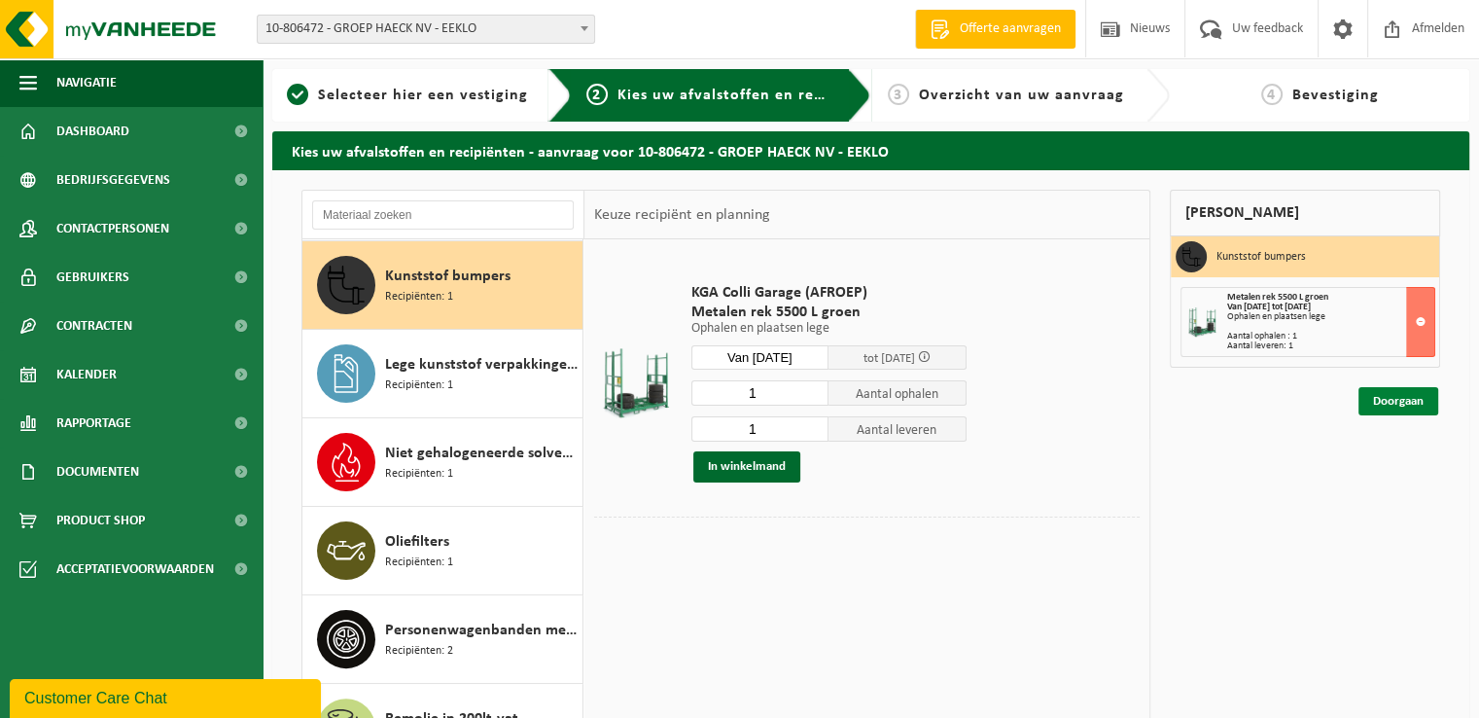
click at [1364, 402] on link "Doorgaan" at bounding box center [1399, 401] width 80 height 28
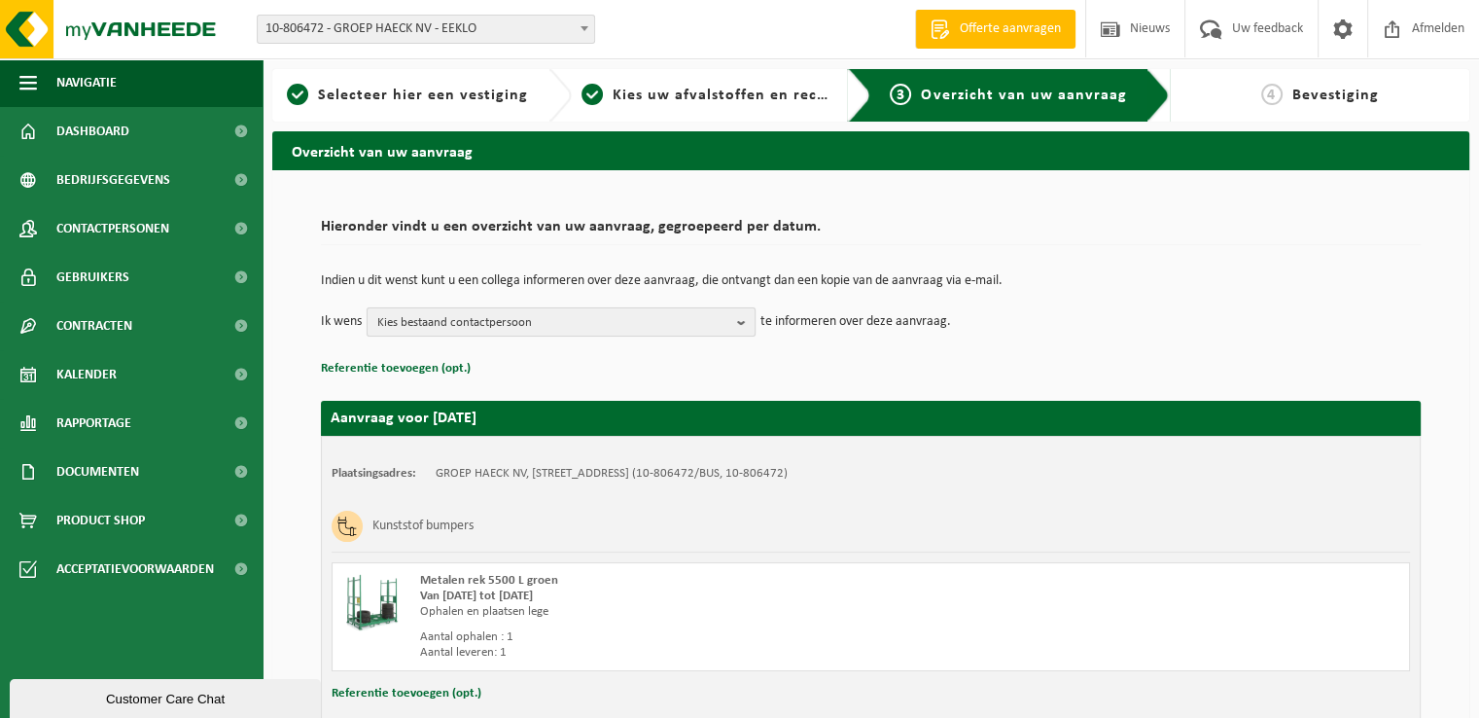
click at [545, 329] on span "Kies bestaand contactpersoon" at bounding box center [553, 322] width 352 height 29
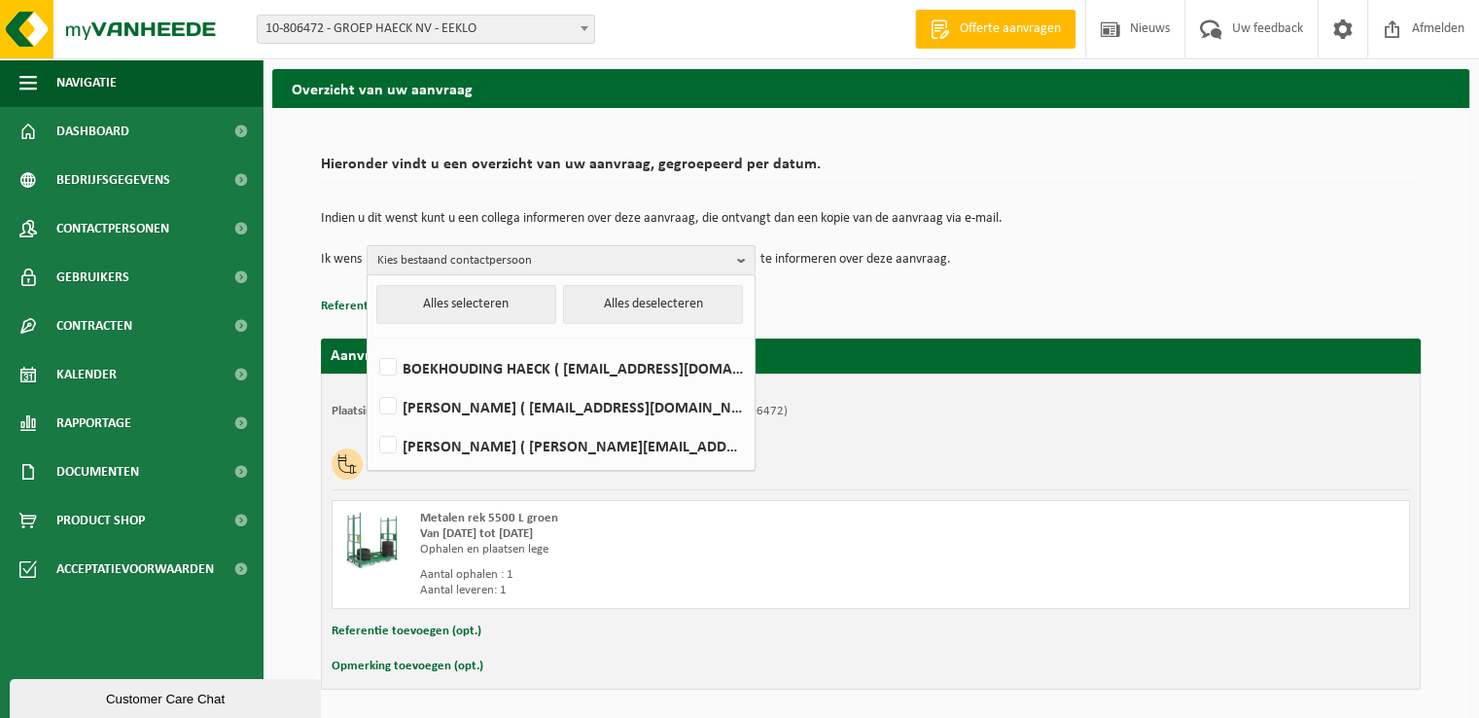
scroll to position [131, 0]
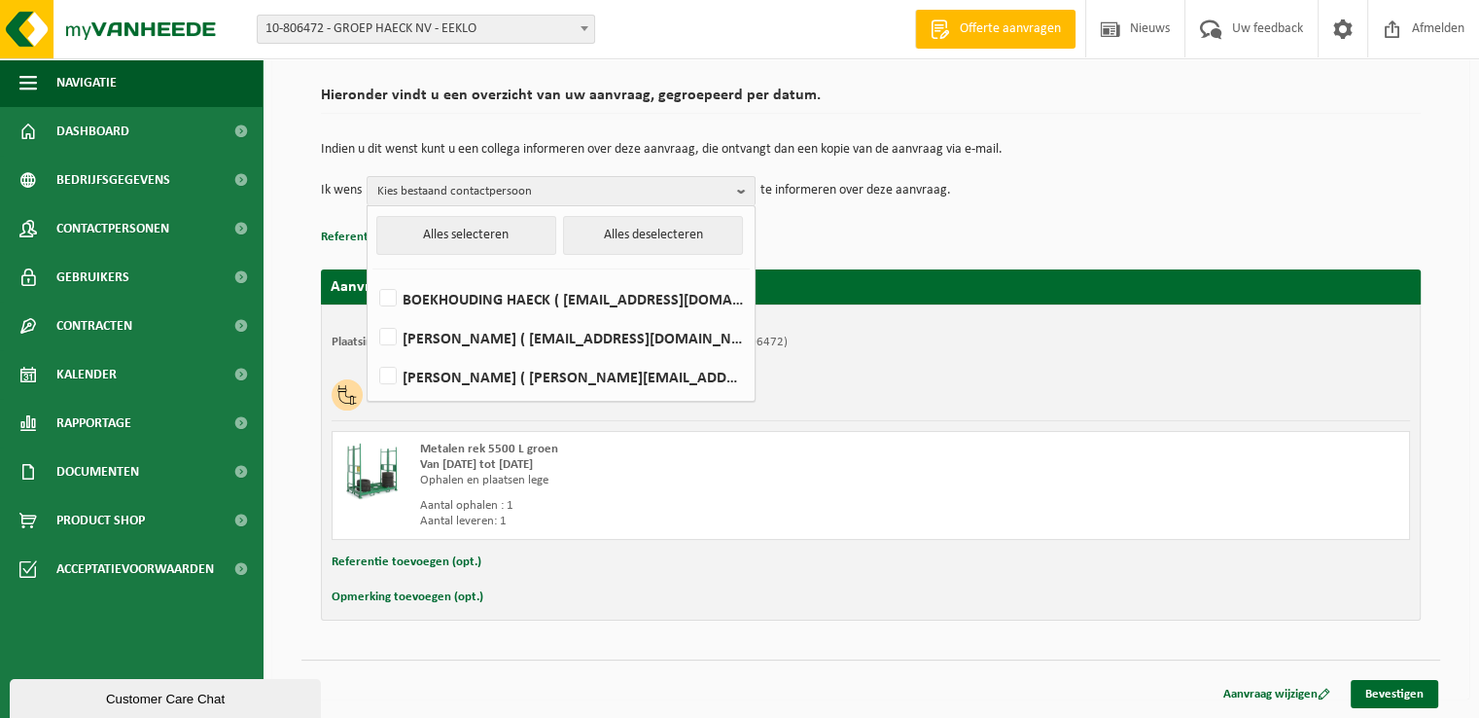
click at [849, 193] on p "te informeren over deze aanvraag." at bounding box center [856, 190] width 191 height 29
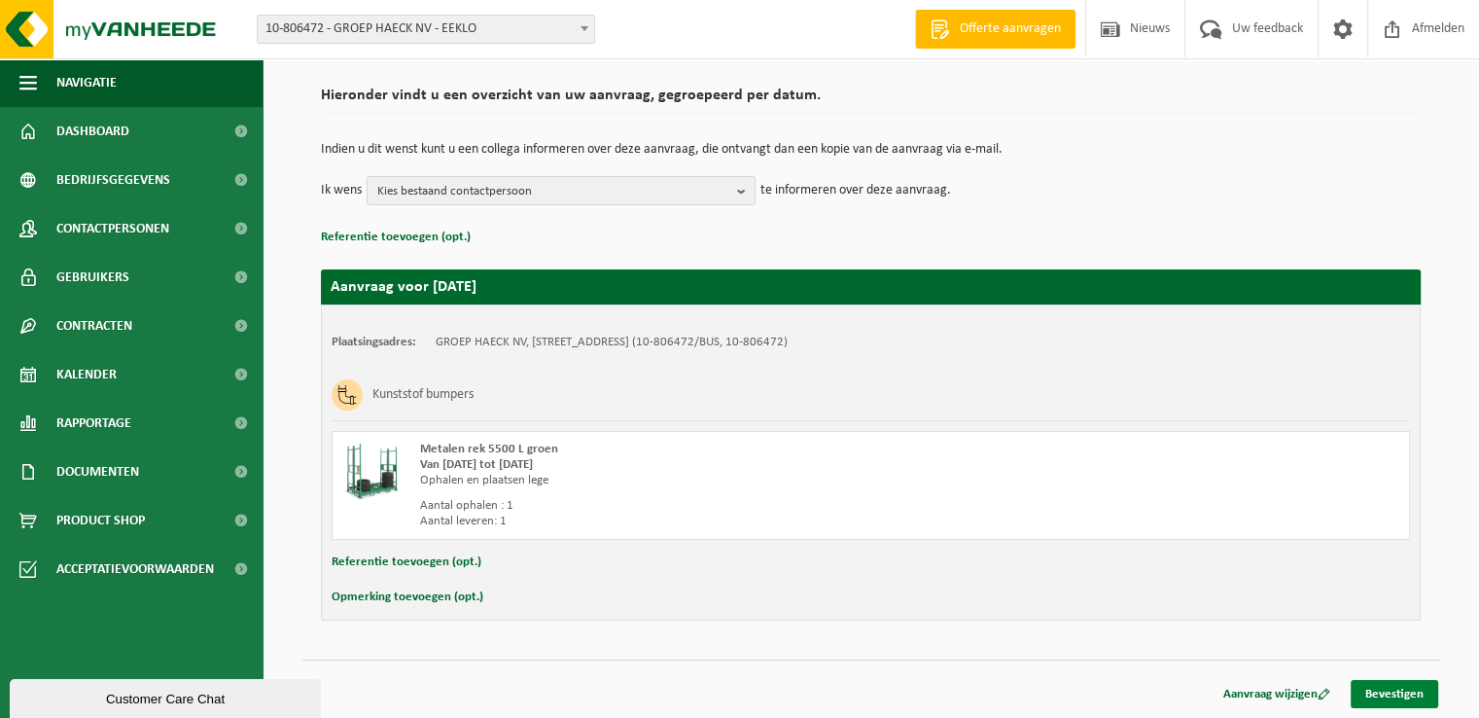
click at [1381, 695] on link "Bevestigen" at bounding box center [1395, 694] width 88 height 28
